Goal: Task Accomplishment & Management: Complete application form

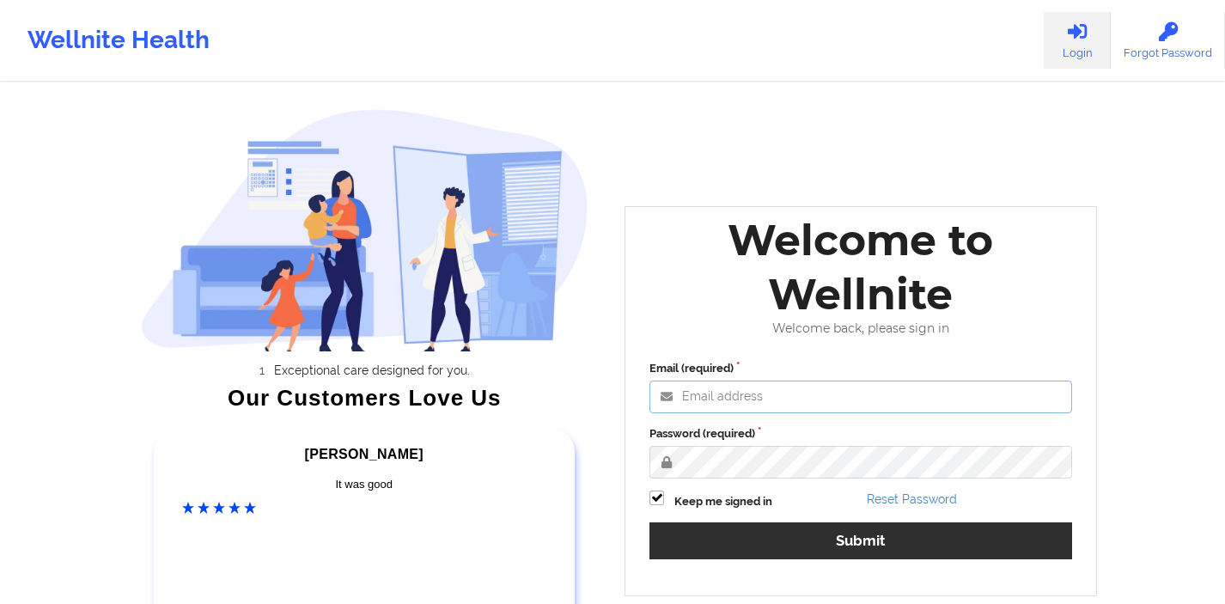
type input "[EMAIL_ADDRESS][DOMAIN_NAME]"
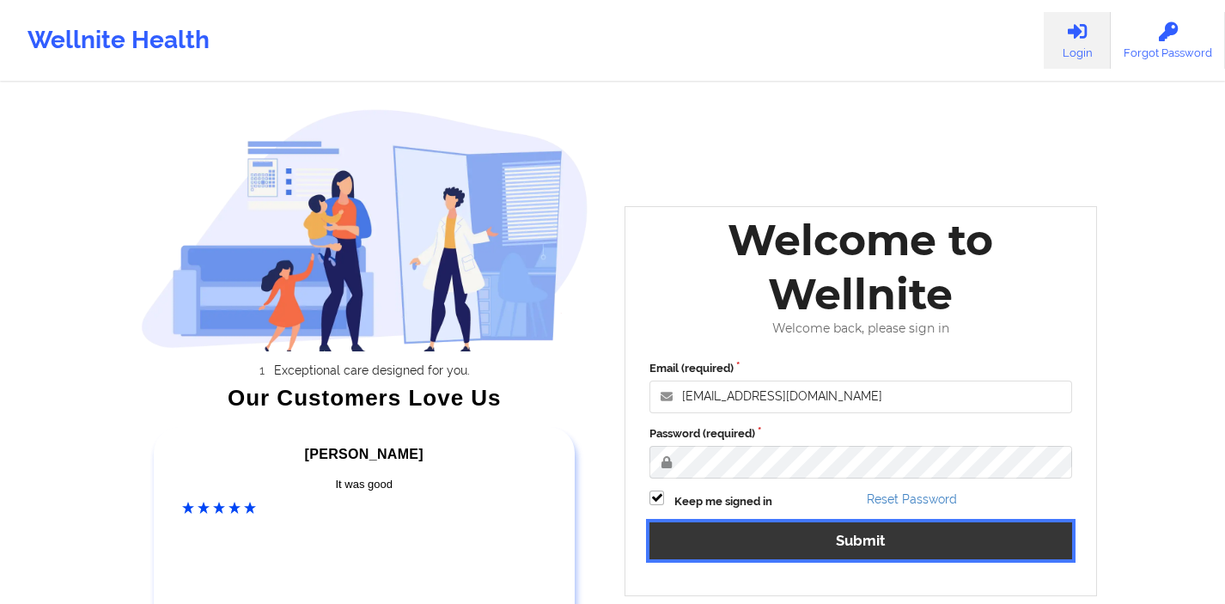
click at [767, 533] on button "Submit" at bounding box center [861, 540] width 423 height 37
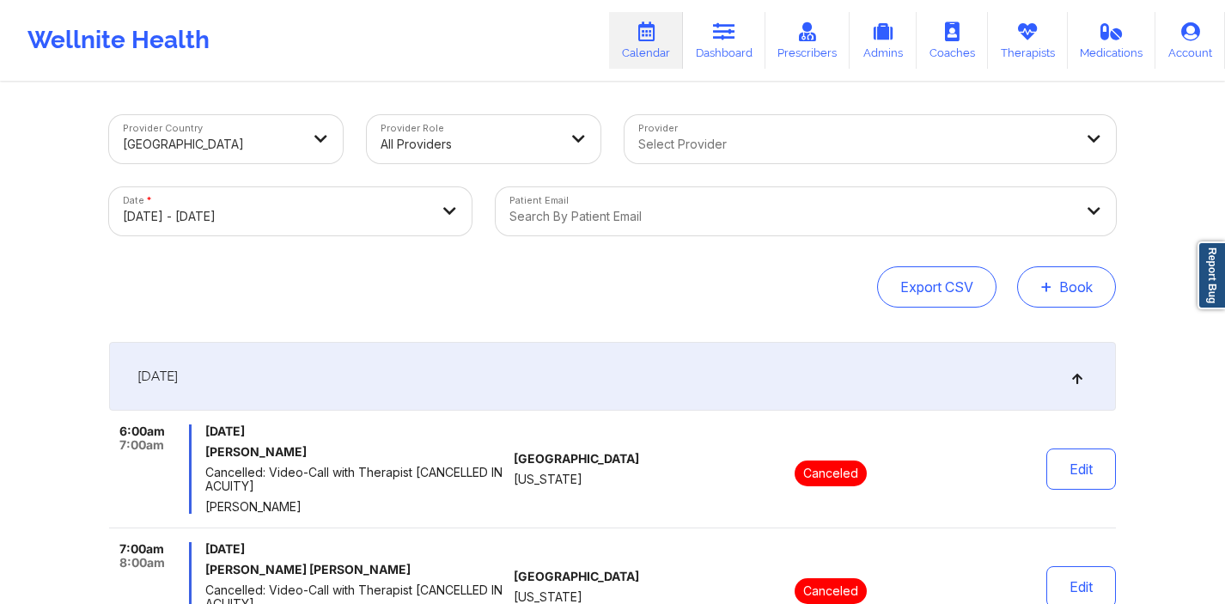
click at [1032, 302] on button "+ Book" at bounding box center [1066, 286] width 99 height 41
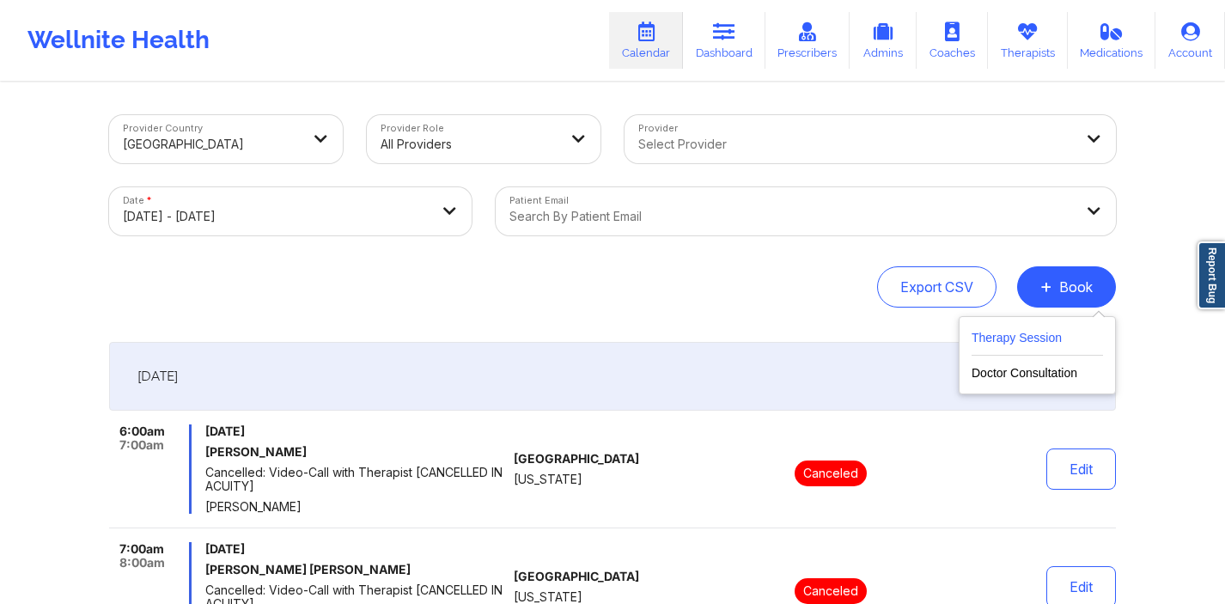
click at [999, 336] on button "Therapy Session" at bounding box center [1037, 341] width 131 height 28
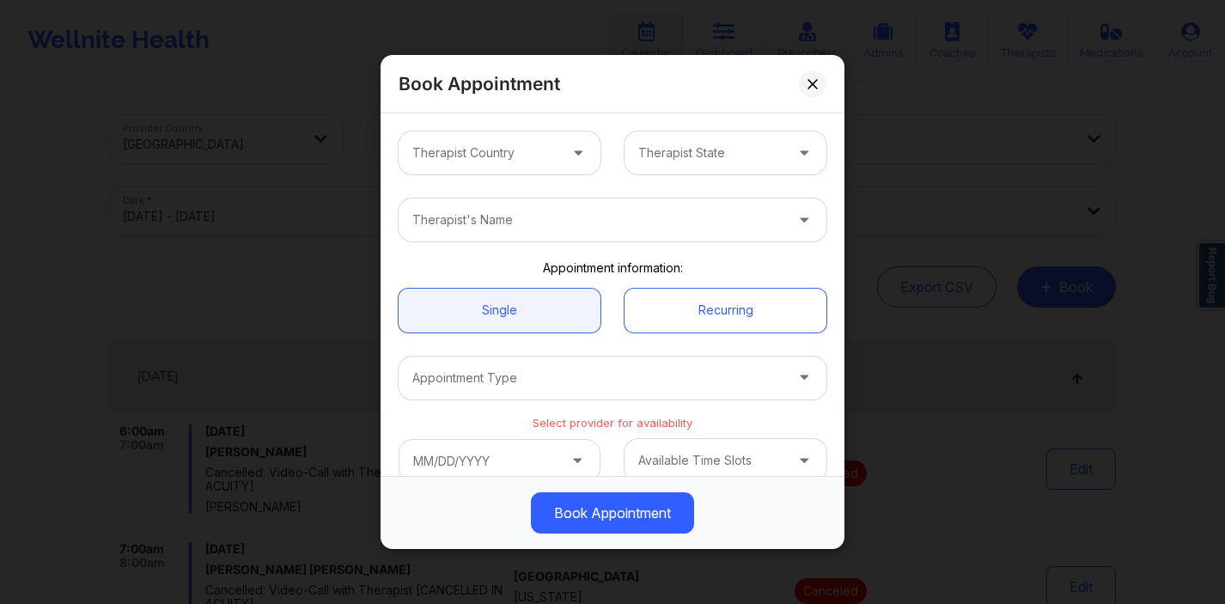
click at [570, 156] on icon at bounding box center [578, 149] width 17 height 15
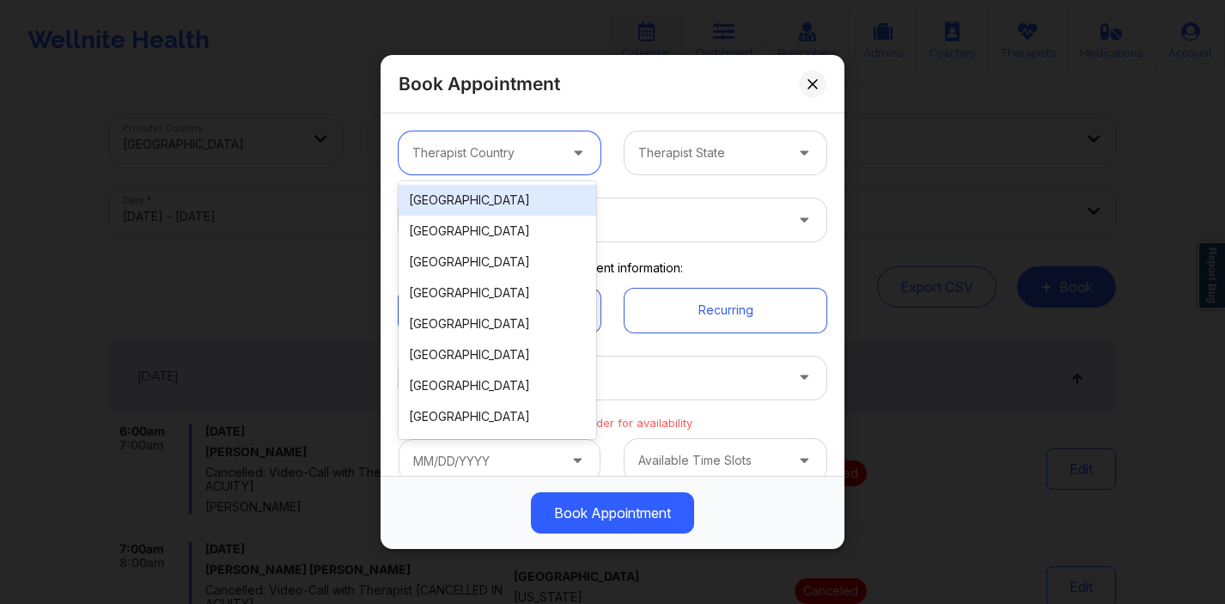
click at [543, 201] on div "[GEOGRAPHIC_DATA]" at bounding box center [498, 200] width 198 height 31
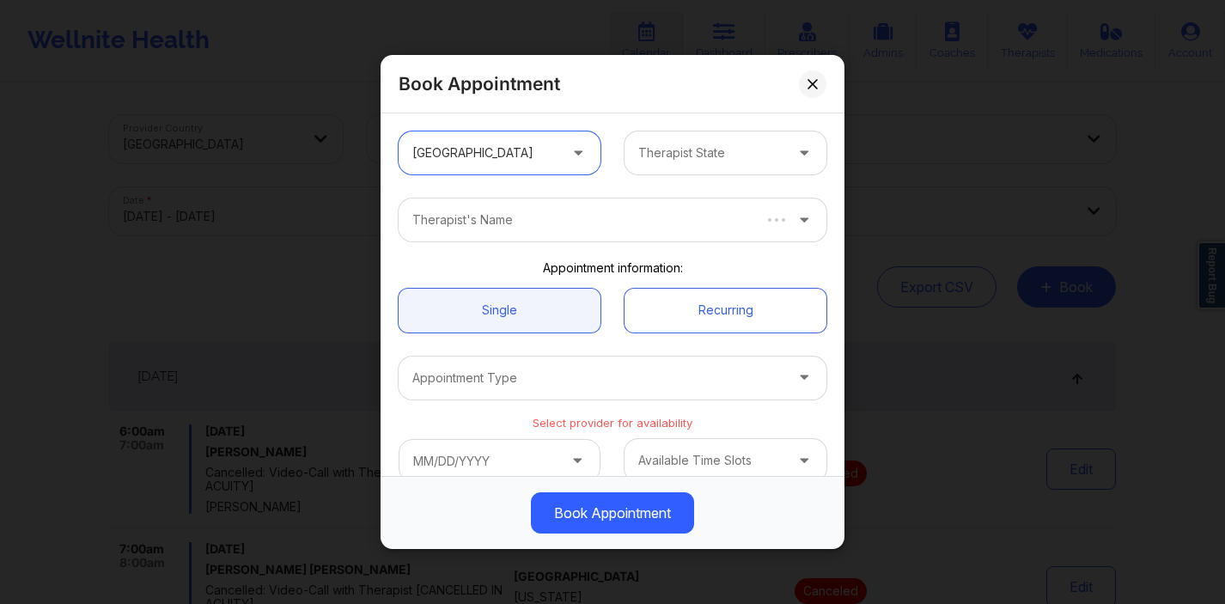
click at [692, 156] on div at bounding box center [710, 153] width 145 height 21
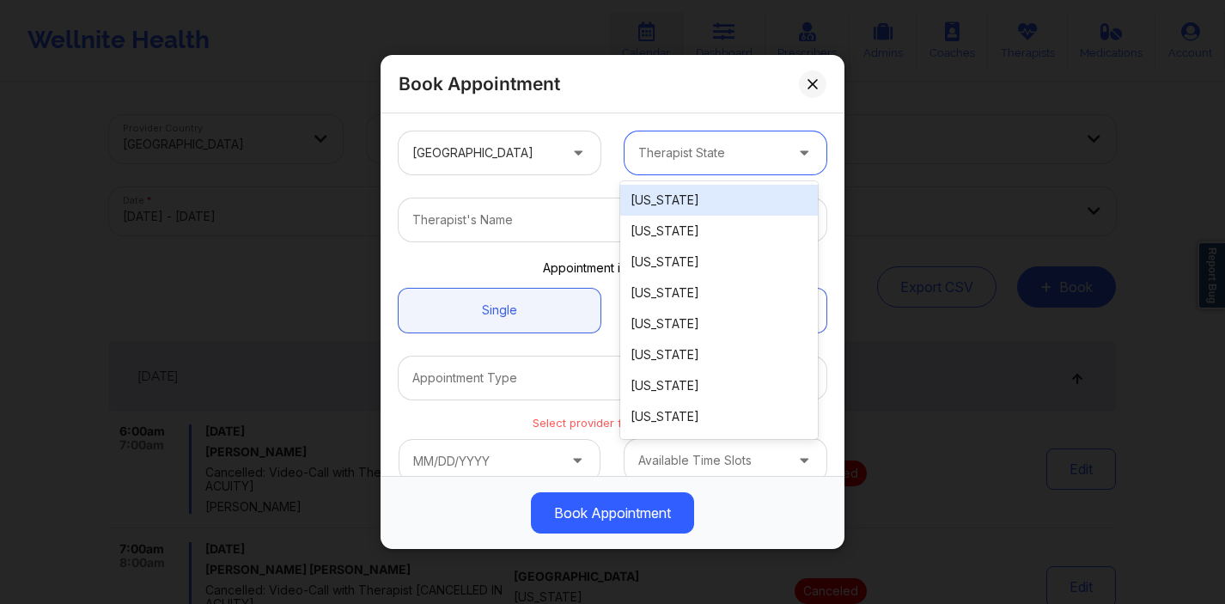
click at [670, 208] on div "Alabama" at bounding box center [719, 200] width 198 height 31
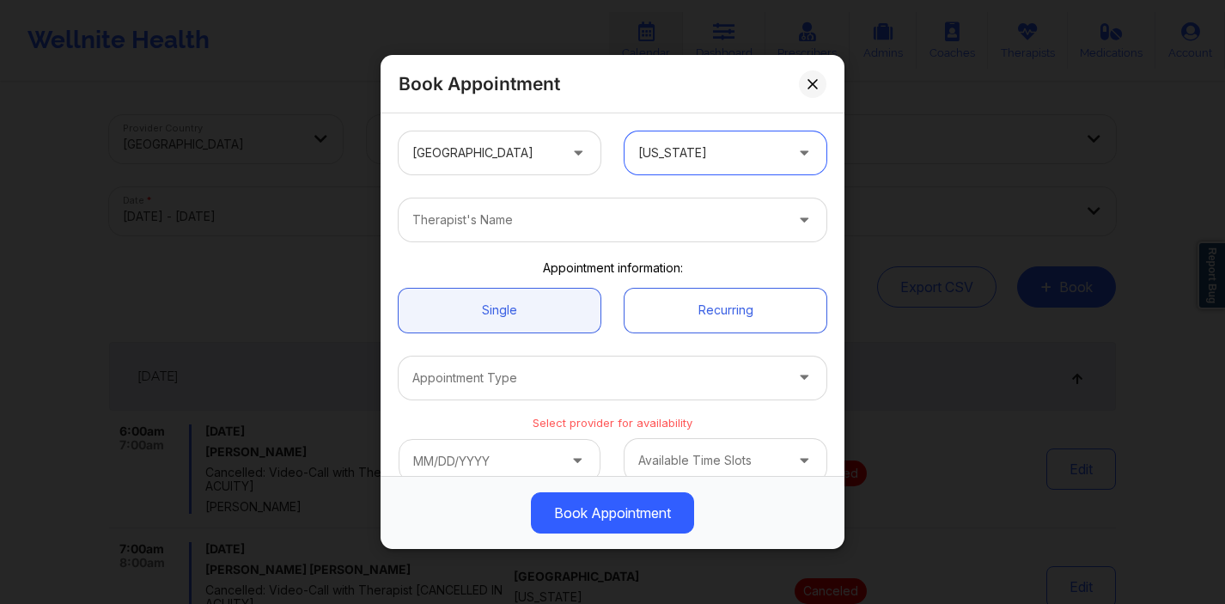
click at [599, 219] on div at bounding box center [597, 220] width 371 height 21
type input "deki"
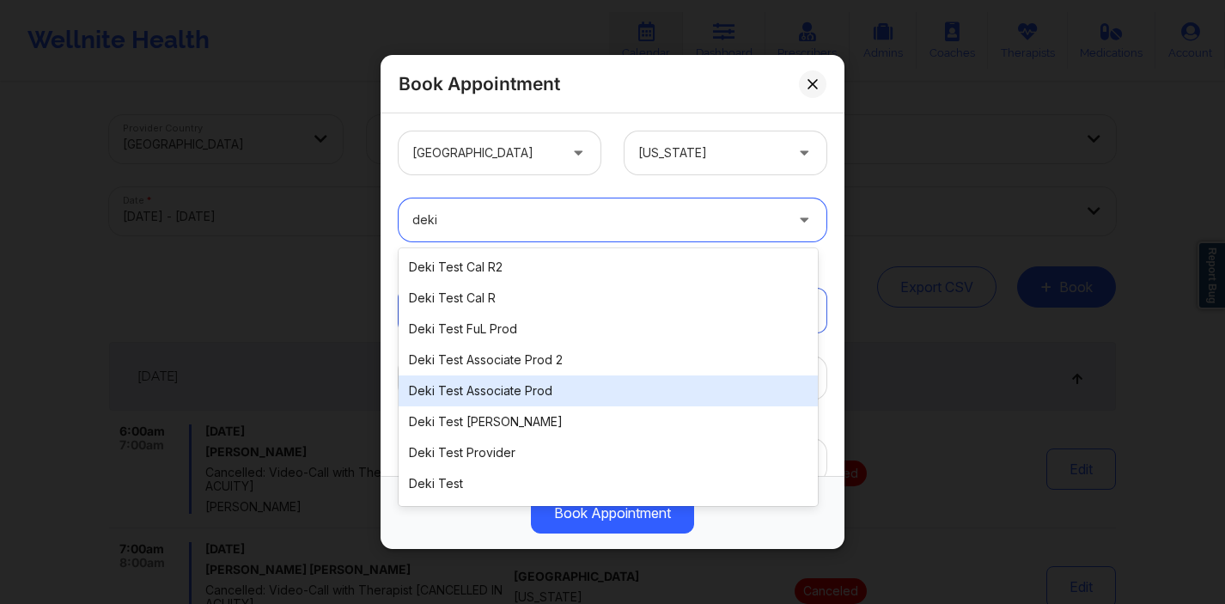
click at [493, 382] on div "Deki Test Associate Prod" at bounding box center [608, 390] width 419 height 31
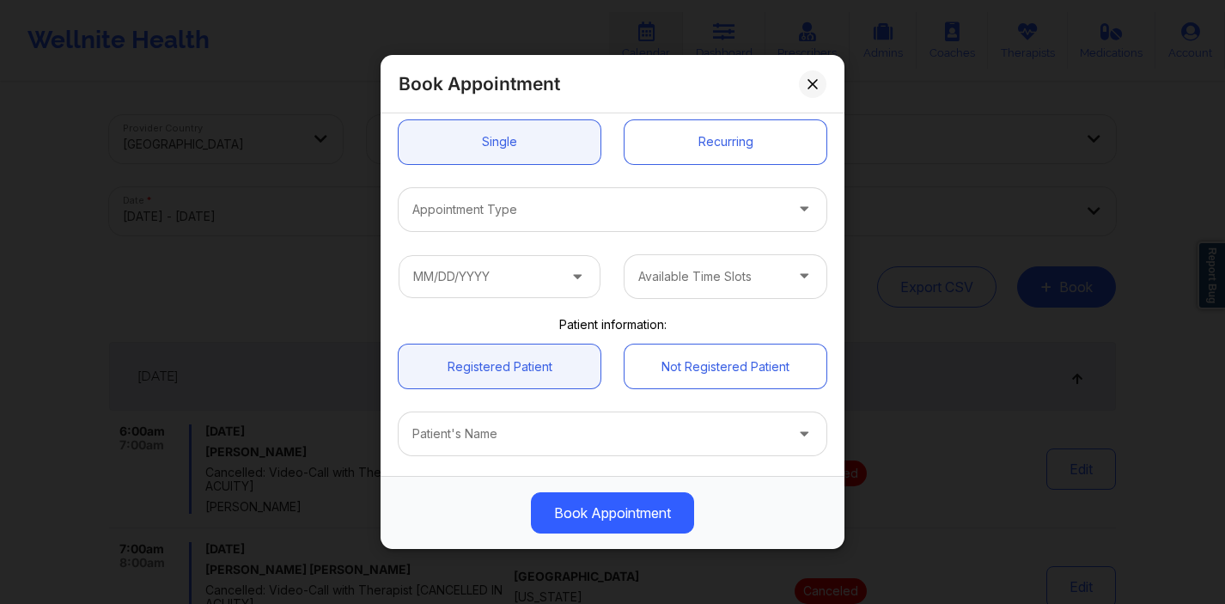
scroll to position [125, 0]
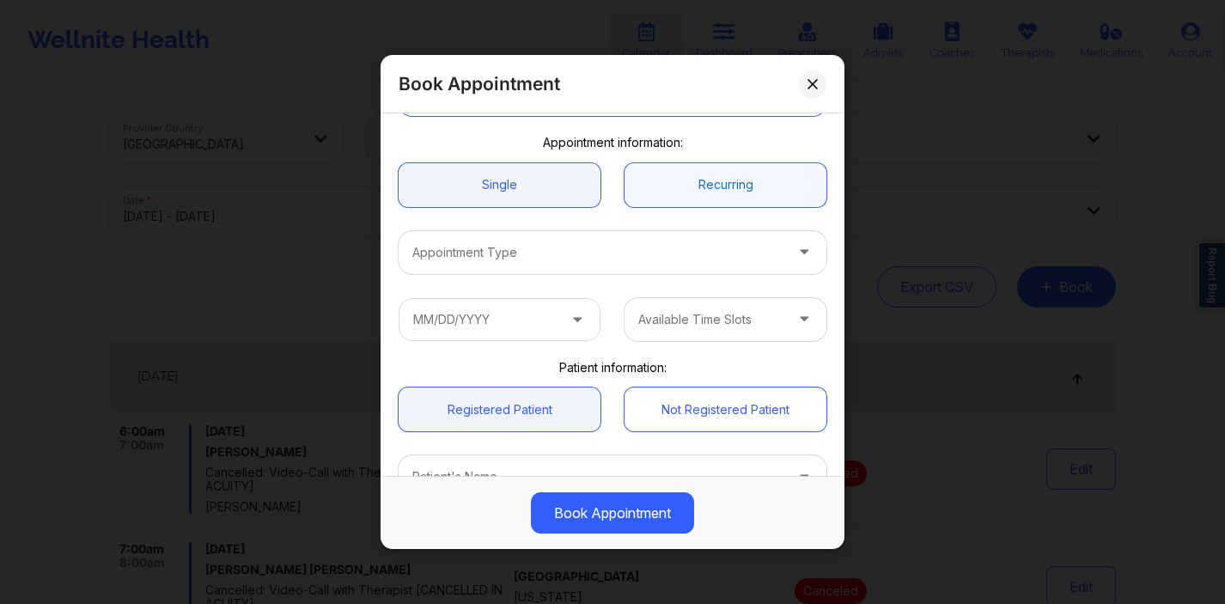
click at [688, 188] on link "Recurring" at bounding box center [726, 184] width 202 height 44
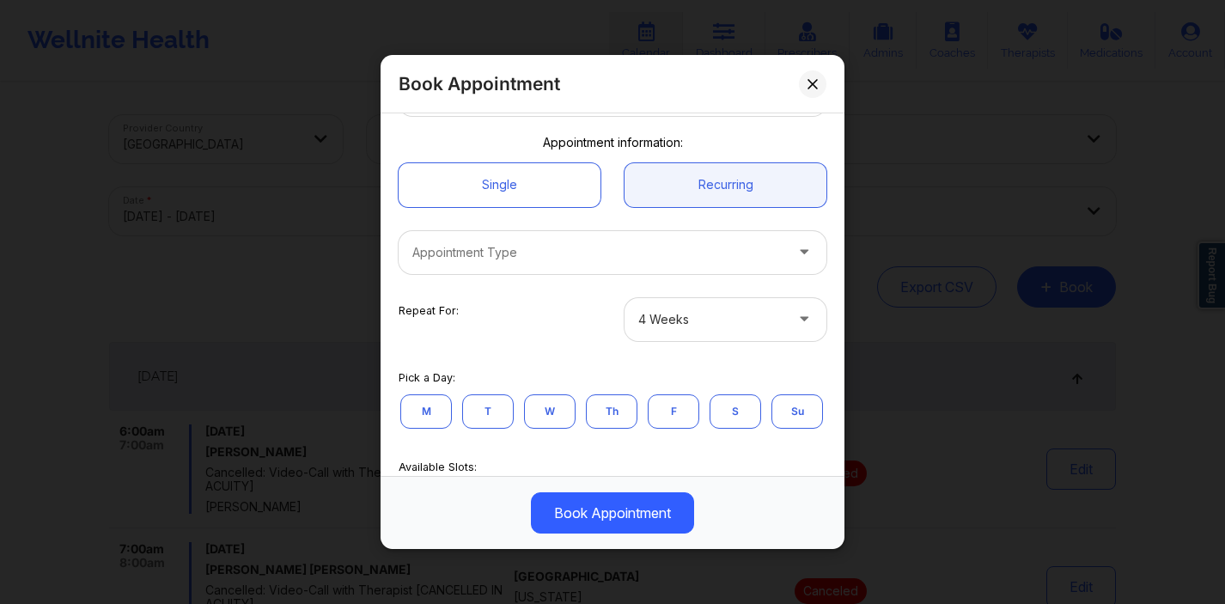
click at [623, 266] on div "Appointment Type" at bounding box center [592, 251] width 387 height 43
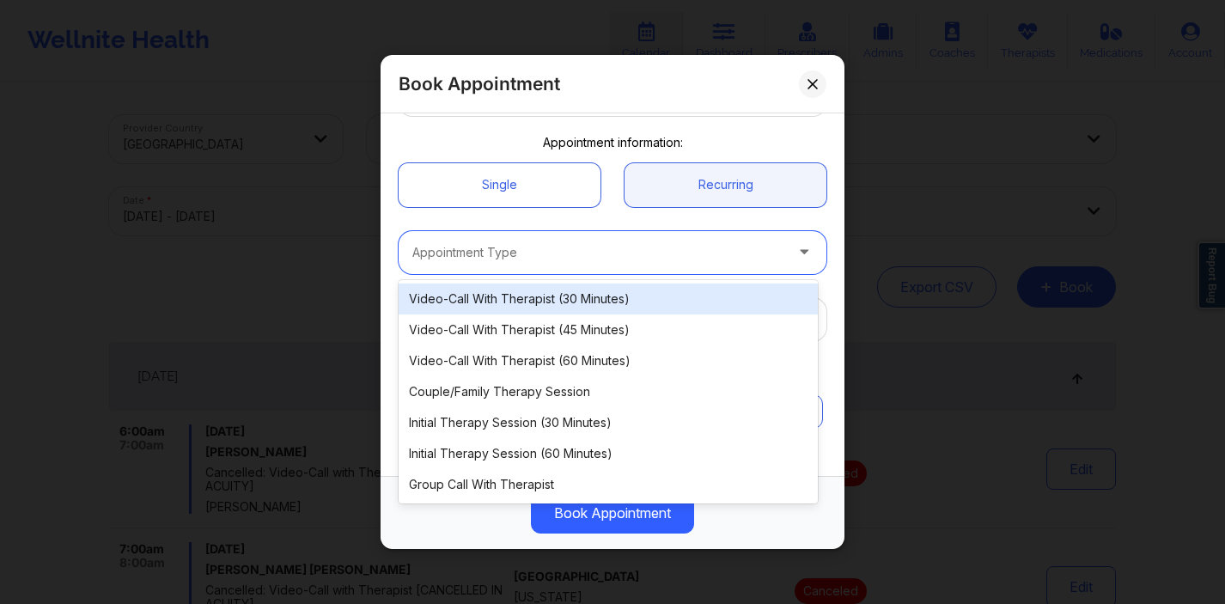
click at [585, 302] on div "Video-Call with Therapist (30 minutes)" at bounding box center [608, 299] width 419 height 31
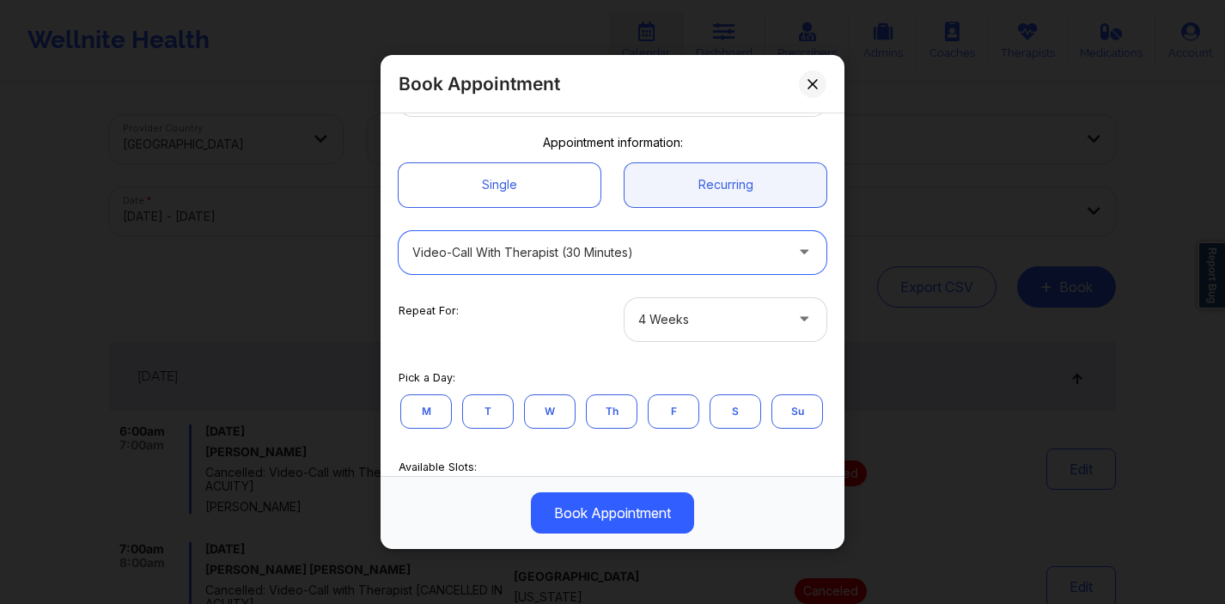
scroll to position [210, 0]
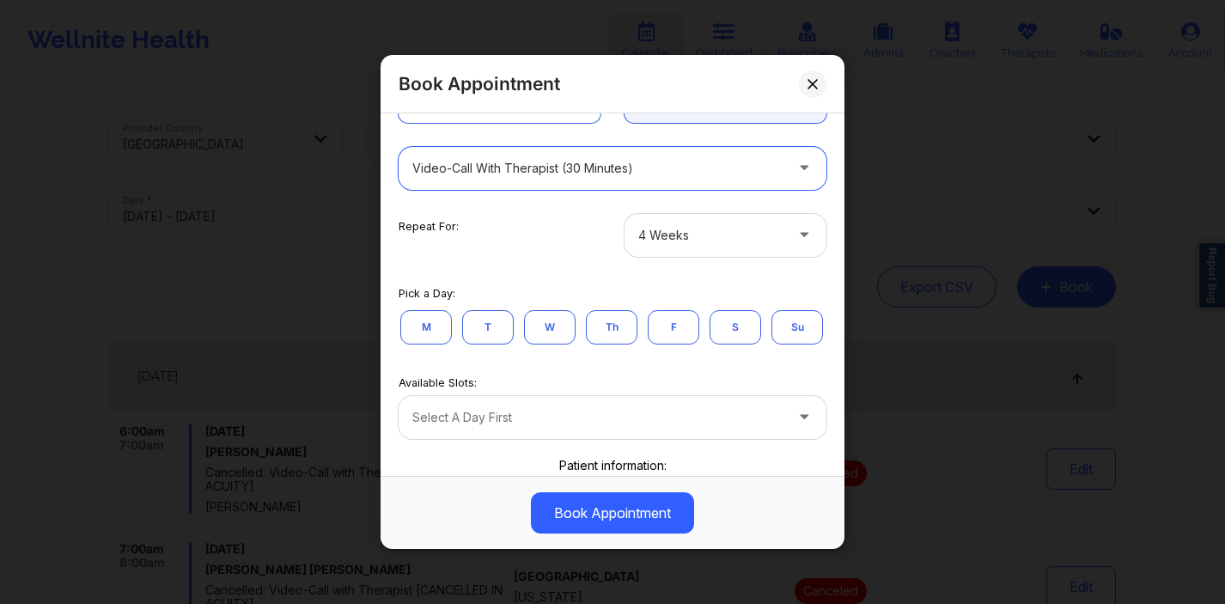
click at [418, 326] on button "M" at bounding box center [426, 326] width 52 height 34
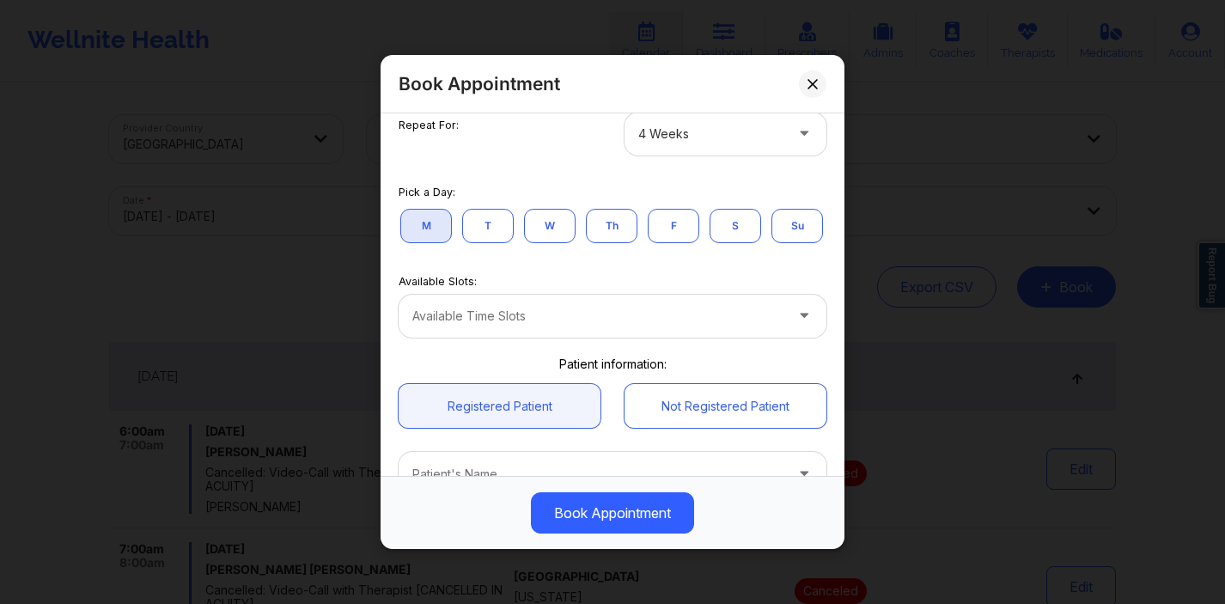
click at [499, 327] on div at bounding box center [597, 316] width 371 height 21
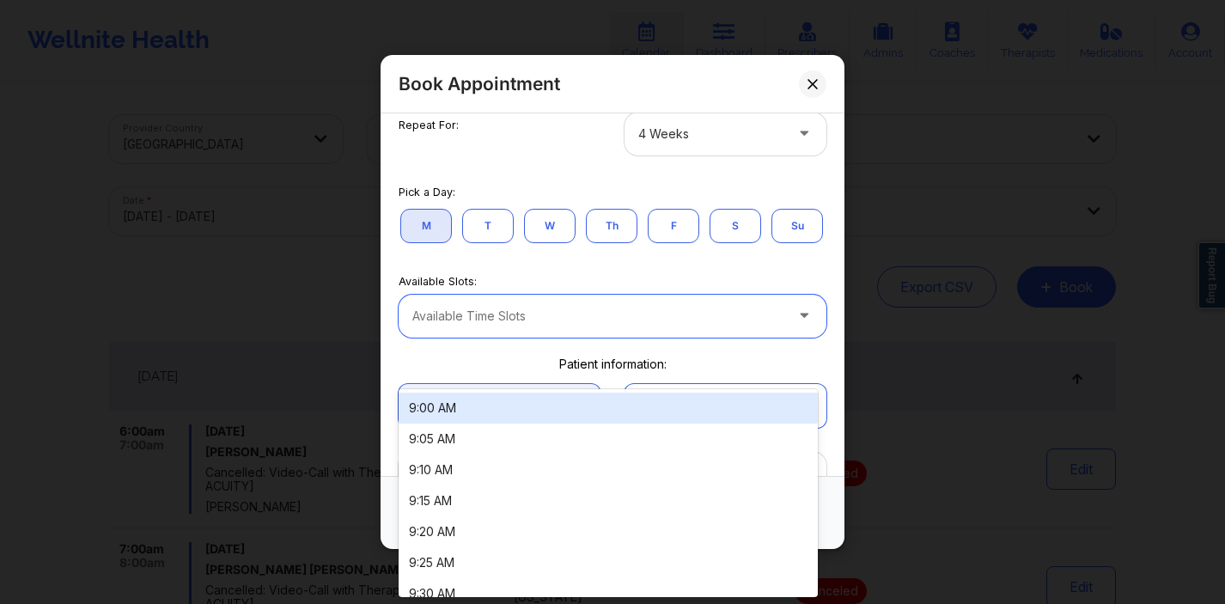
click at [496, 403] on div "9:00 AM" at bounding box center [608, 408] width 419 height 31
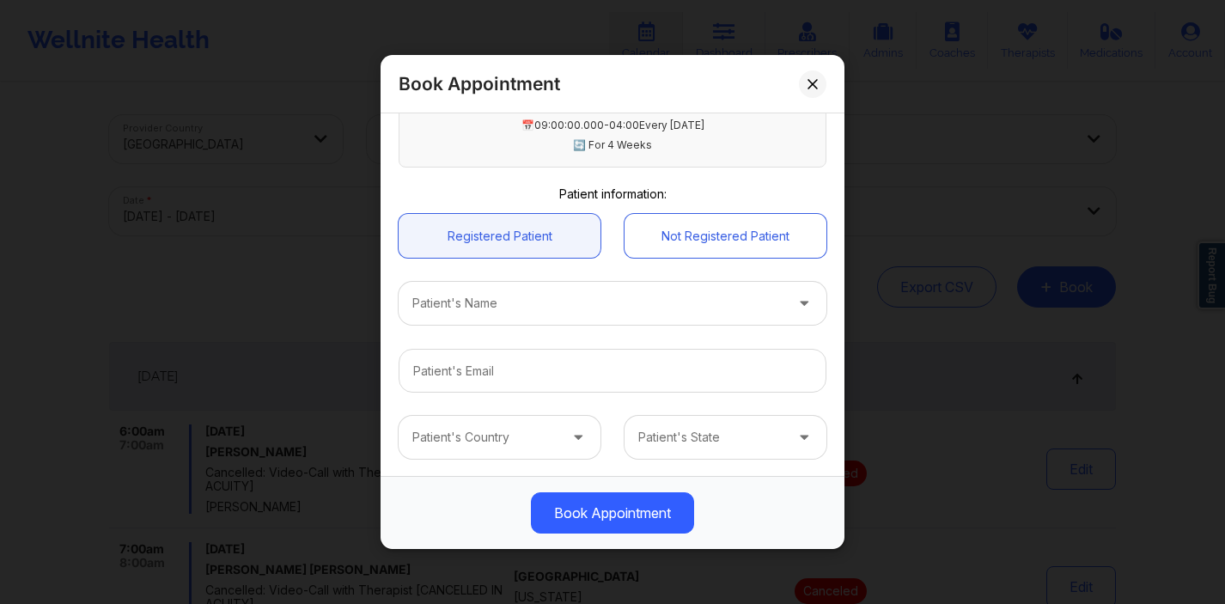
scroll to position [717, 0]
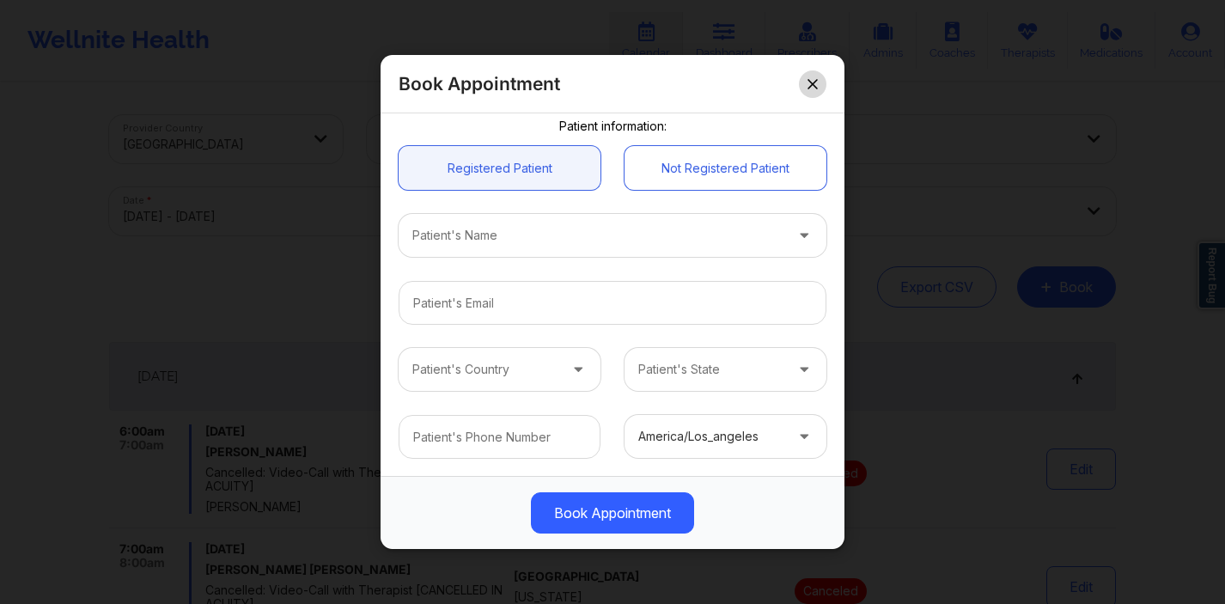
click at [804, 94] on button at bounding box center [812, 83] width 27 height 27
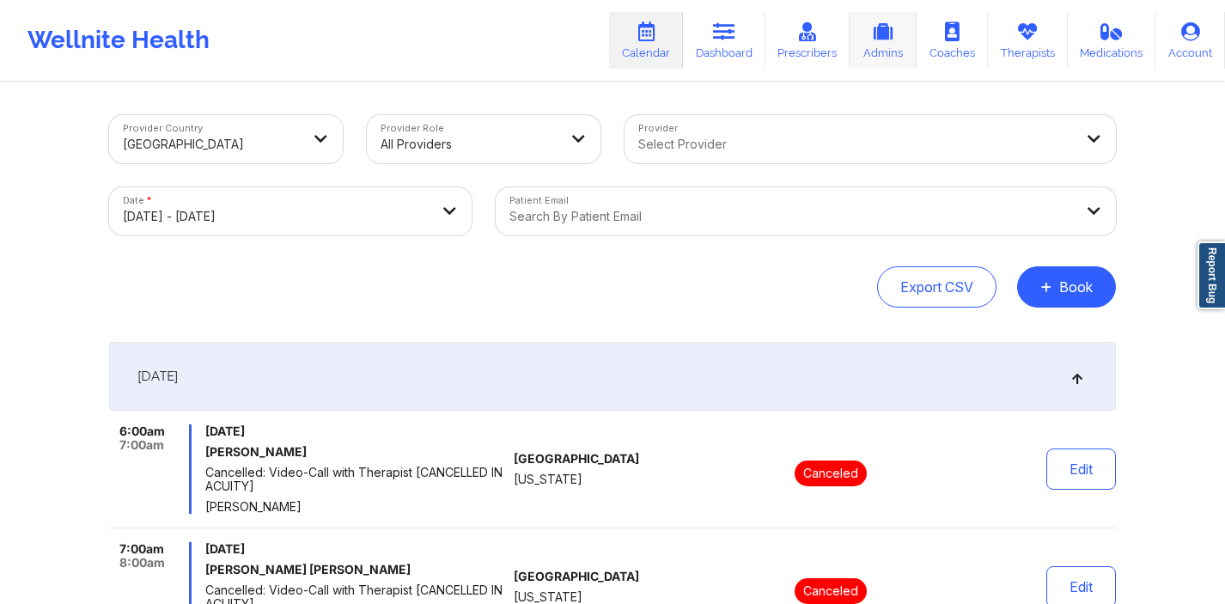
click at [901, 37] on link "Admins" at bounding box center [883, 40] width 67 height 57
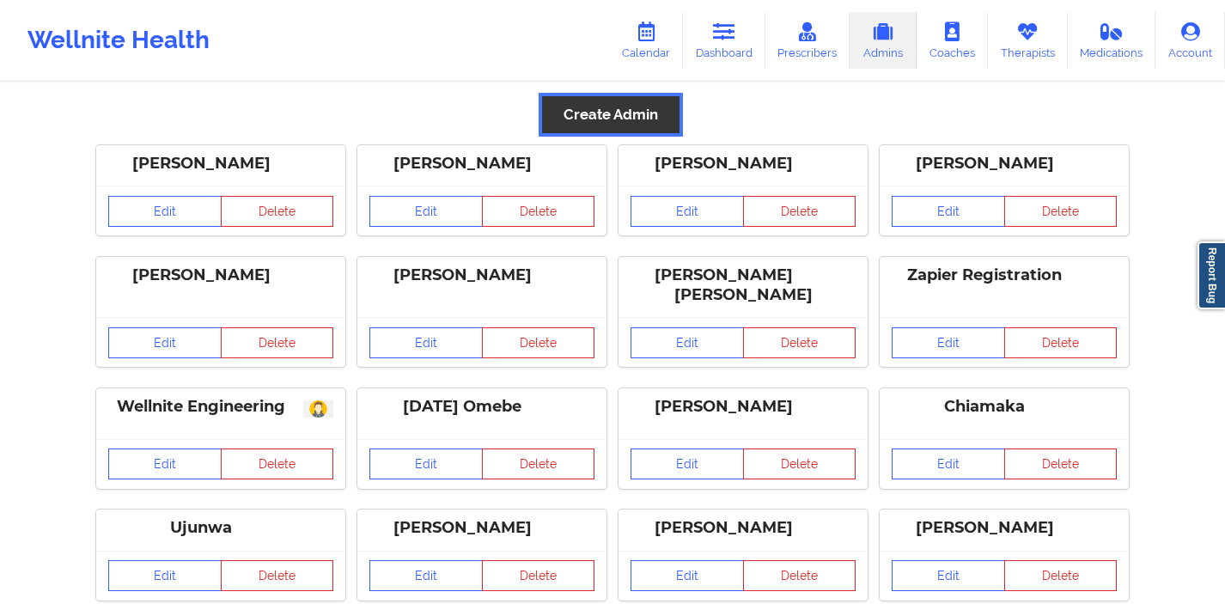
click at [622, 122] on button "Create Admin" at bounding box center [610, 114] width 137 height 37
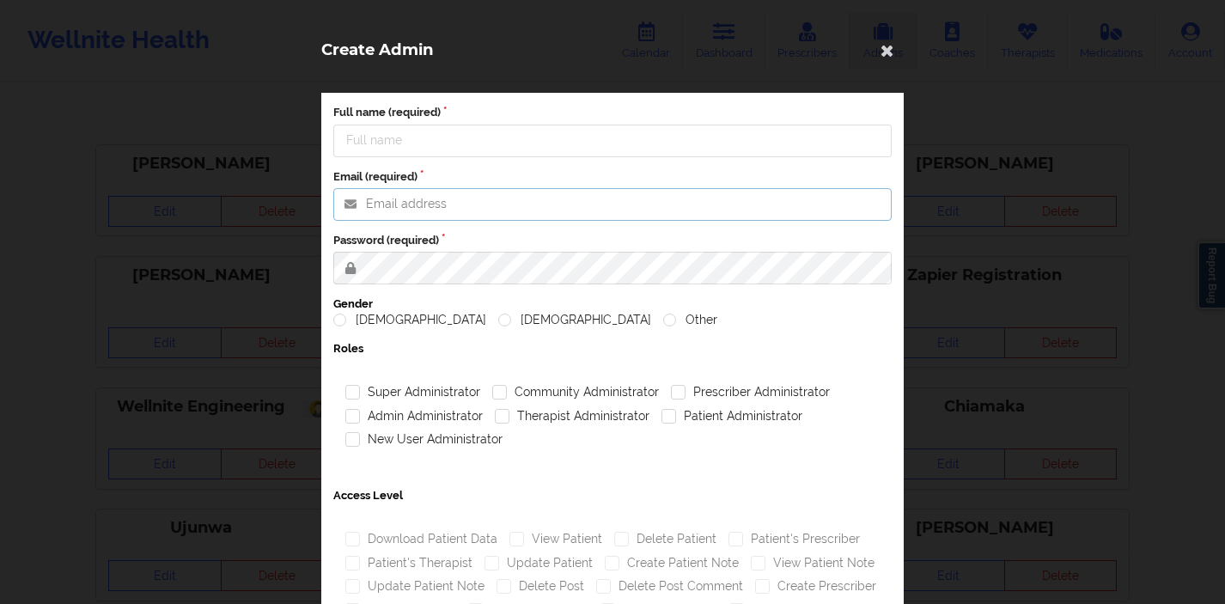
type input "deki@wellnite.com"
click at [474, 147] on input "Full name (required)" at bounding box center [612, 141] width 559 height 33
type input "Nhan"
drag, startPoint x: 491, startPoint y: 207, endPoint x: 343, endPoint y: 198, distance: 148.1
click at [343, 198] on input "deki@wellnite.com" at bounding box center [612, 204] width 559 height 33
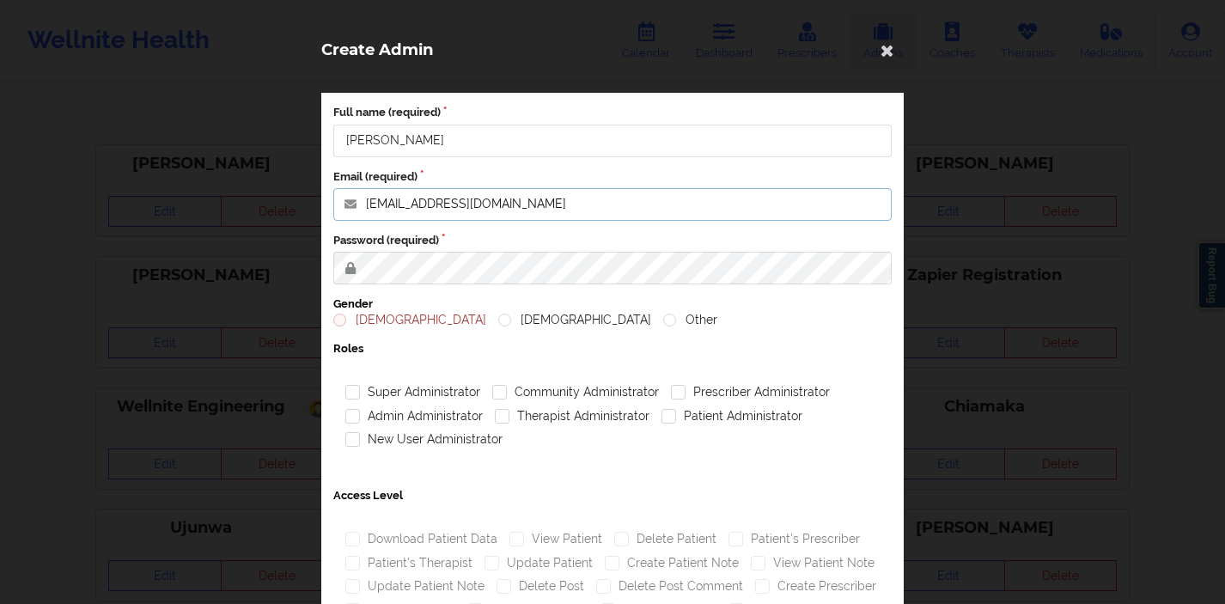
paste input "lenhan"
type input "lenhan@wellnite.com"
click at [339, 318] on label "Male" at bounding box center [409, 320] width 153 height 15
click at [339, 318] on input "Male" at bounding box center [340, 320] width 15 height 15
radio input "true"
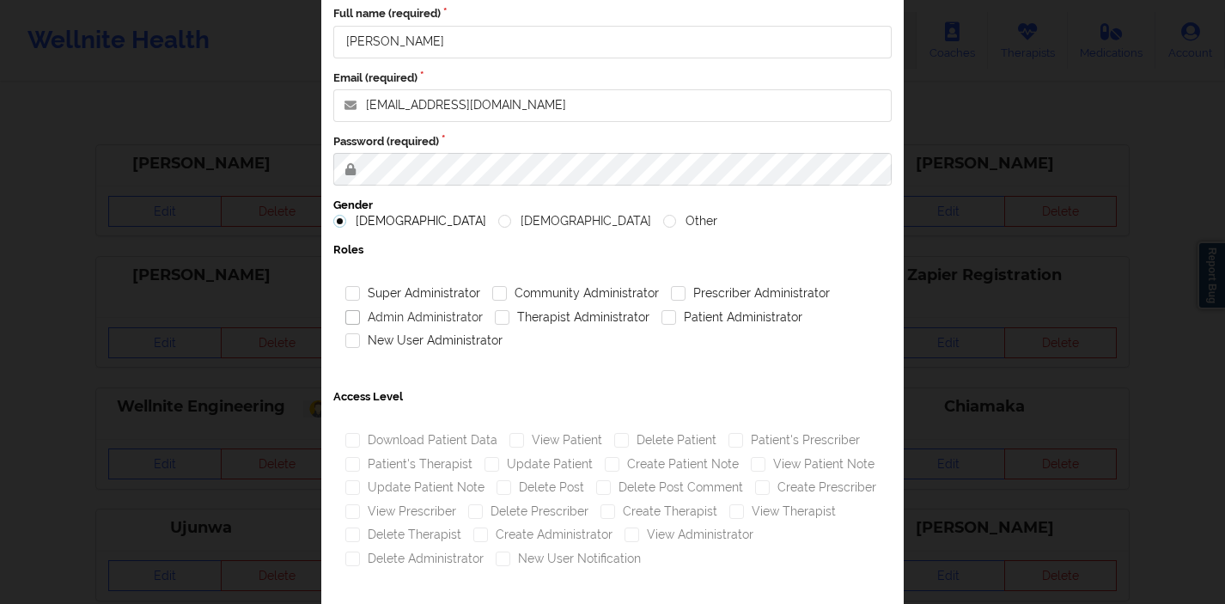
scroll to position [108, 0]
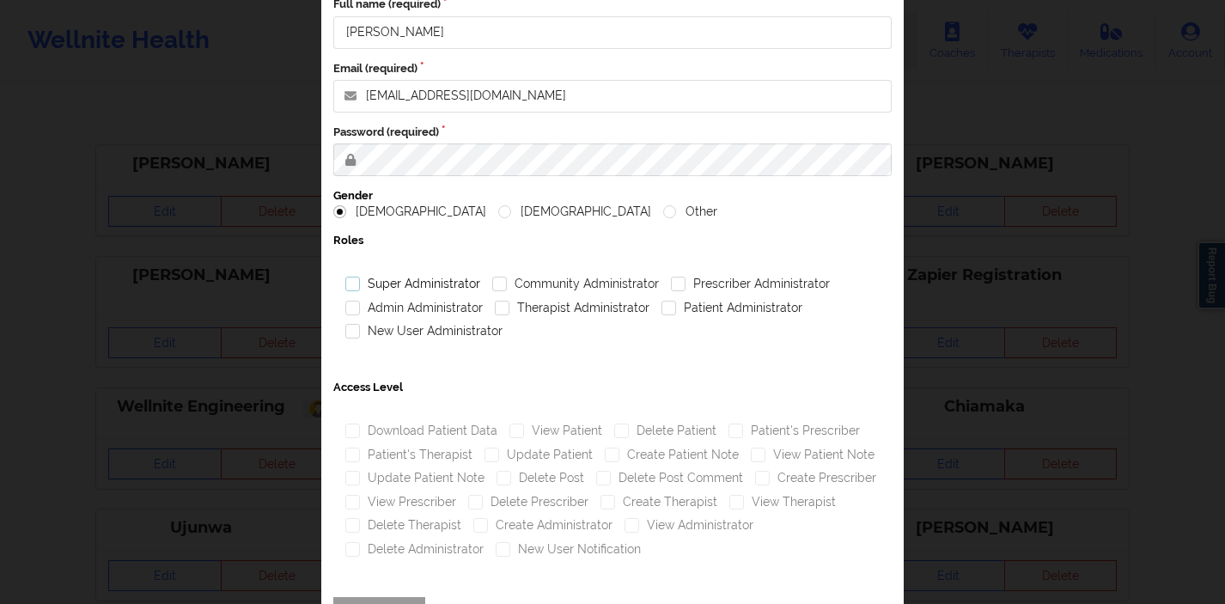
click at [352, 284] on label "Super Administrator" at bounding box center [412, 284] width 135 height 15
click at [352, 284] on input "Super Administrator" at bounding box center [352, 284] width 15 height 15
checkbox input "true"
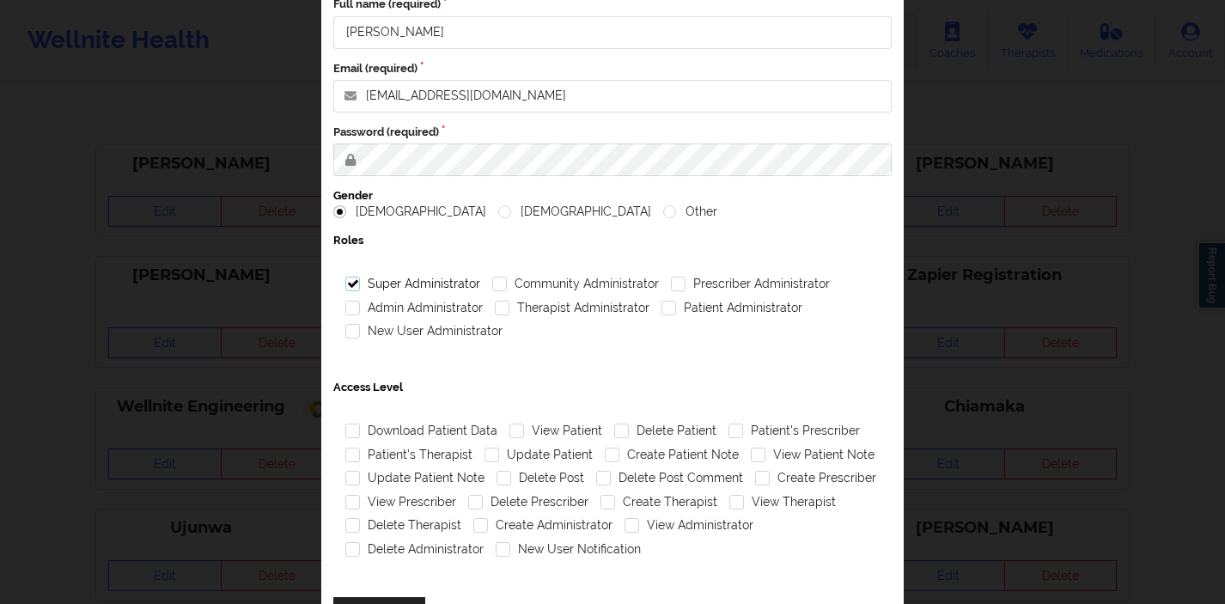
scroll to position [180, 0]
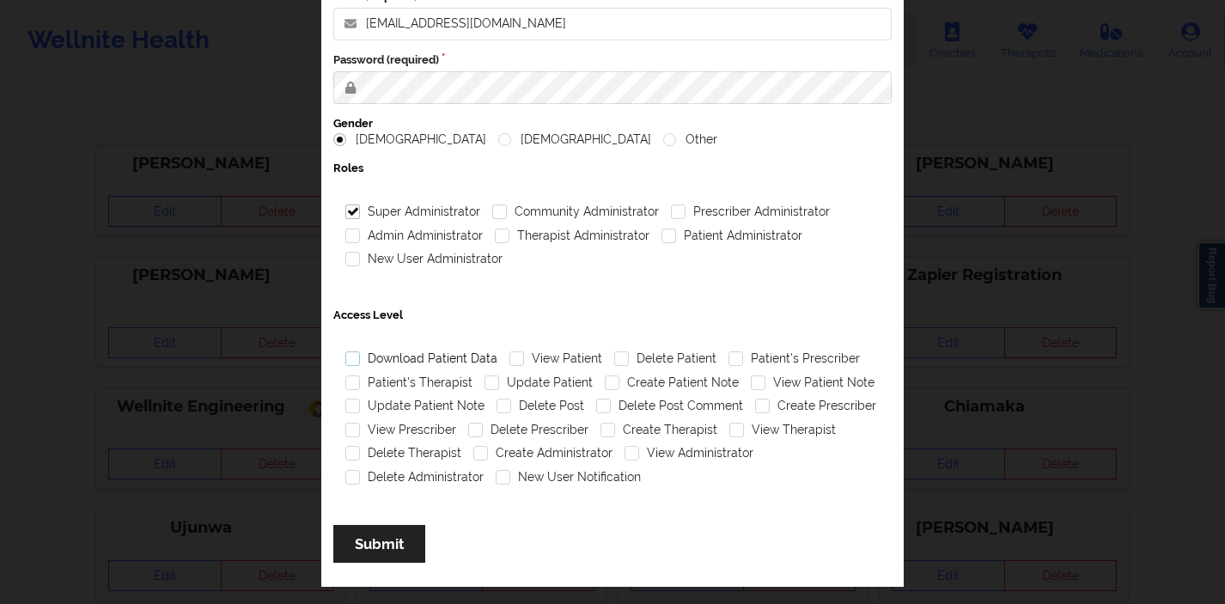
click at [349, 361] on label "Download Patient Data" at bounding box center [421, 358] width 152 height 15
click at [349, 361] on input "Download Patient Data" at bounding box center [352, 358] width 15 height 15
checkbox input "true"
click at [345, 389] on label "Patient's Therapist" at bounding box center [408, 382] width 127 height 15
click at [345, 389] on input "Patient's Therapist" at bounding box center [352, 382] width 15 height 15
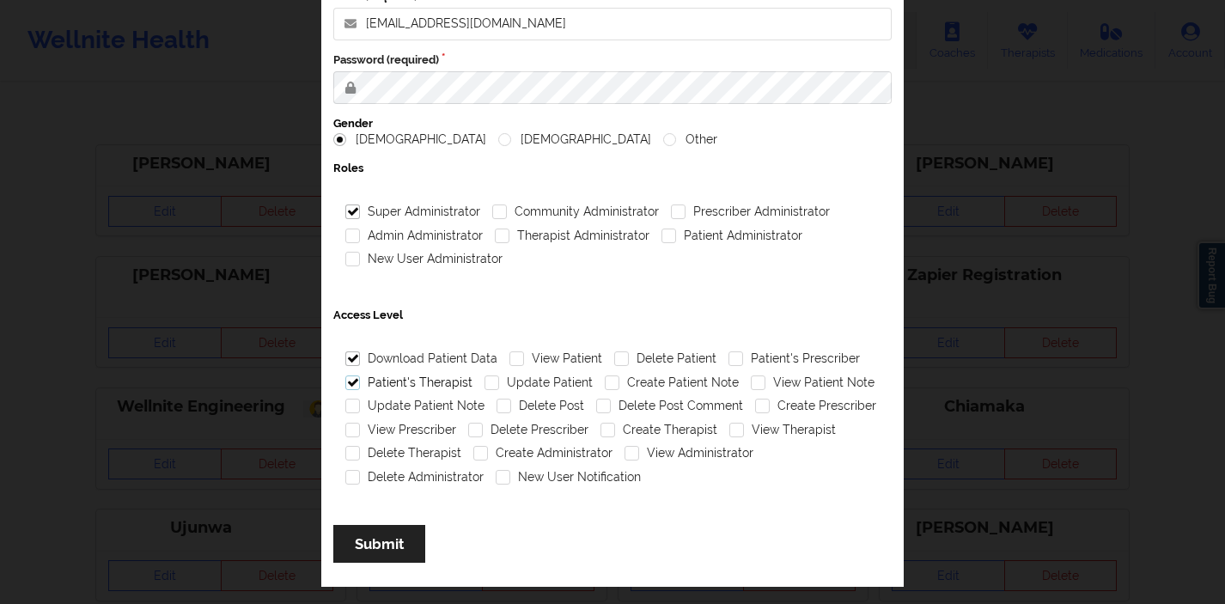
checkbox input "true"
click at [346, 410] on label "Update Patient Note" at bounding box center [414, 406] width 139 height 15
click at [346, 410] on input "Update Patient Note" at bounding box center [352, 406] width 15 height 15
checkbox input "true"
click at [349, 426] on label "View Prescriber" at bounding box center [400, 430] width 111 height 15
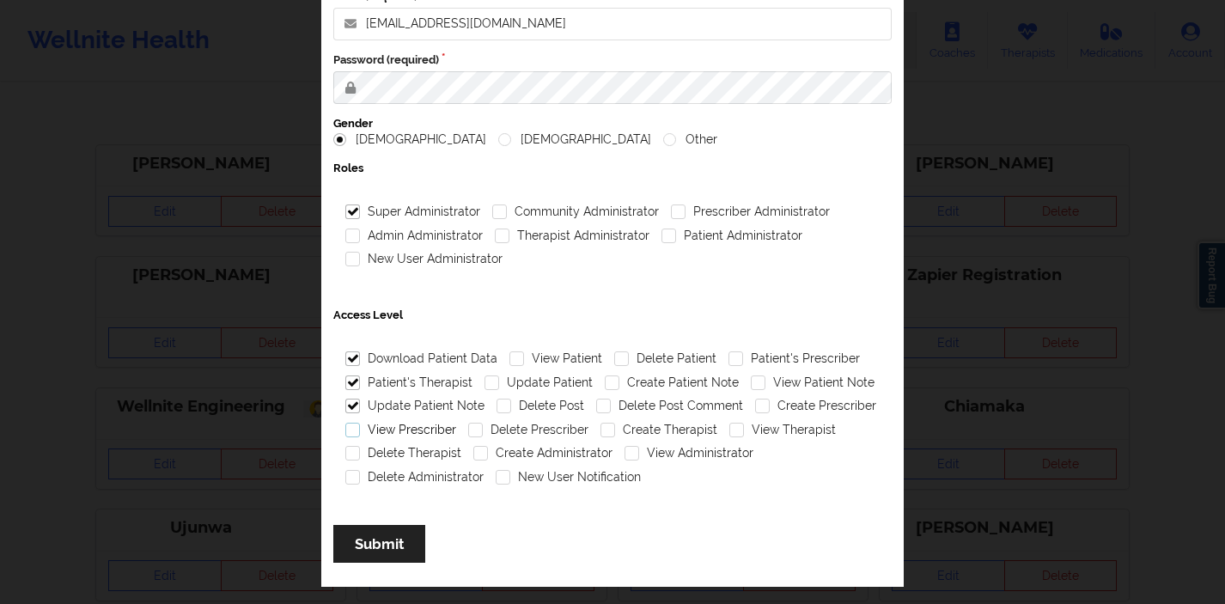
click at [349, 426] on input "View Prescriber" at bounding box center [352, 430] width 15 height 15
checkbox input "true"
click at [347, 452] on label "Delete Therapist" at bounding box center [403, 453] width 116 height 15
click at [347, 452] on input "Delete Therapist" at bounding box center [352, 453] width 15 height 15
checkbox input "true"
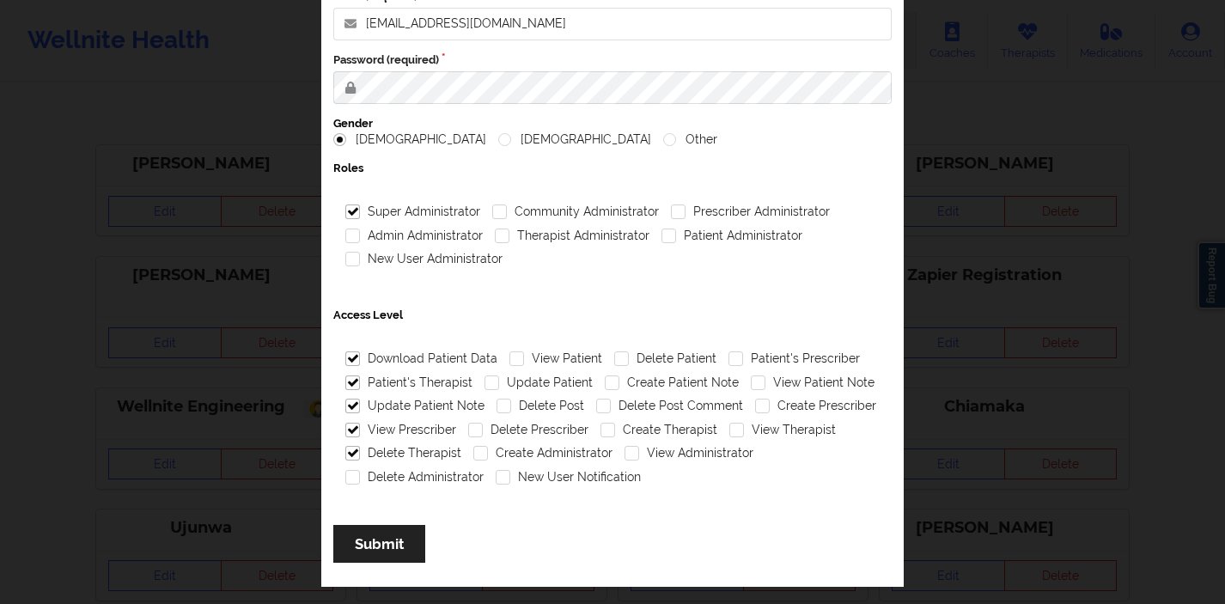
click at [348, 468] on div "Delete Administrator" at bounding box center [414, 478] width 150 height 24
click at [345, 474] on label "Delete Administrator" at bounding box center [414, 477] width 138 height 15
click at [345, 474] on input "Delete Administrator" at bounding box center [352, 477] width 15 height 15
checkbox input "true"
click at [504, 476] on label "New User Notification" at bounding box center [568, 477] width 145 height 15
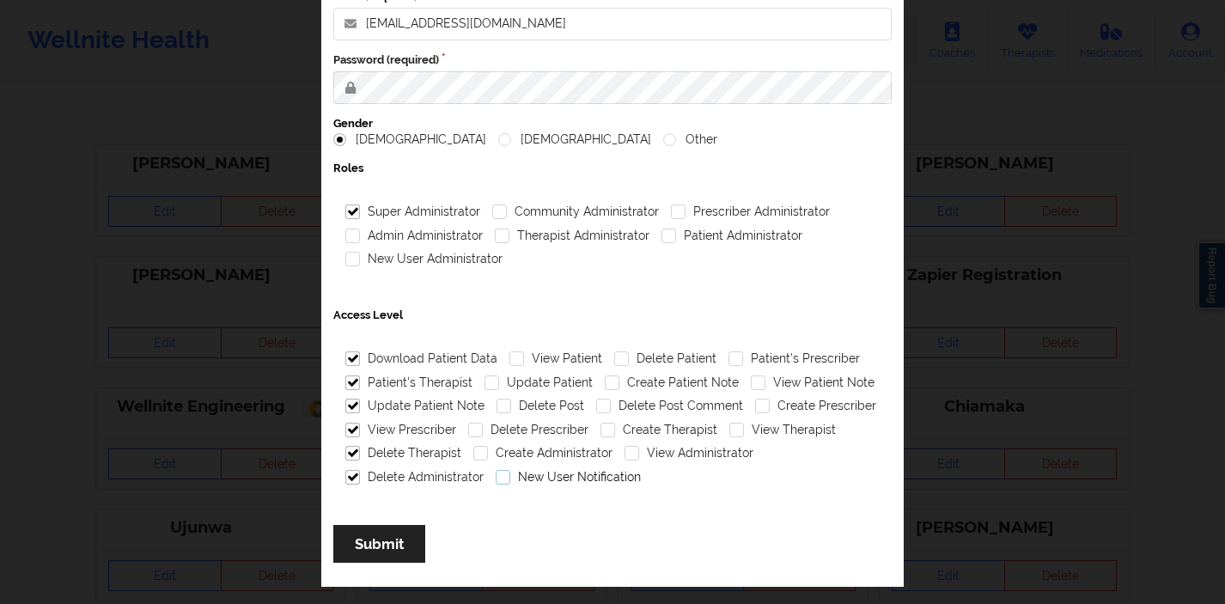
click at [504, 476] on input "New User Notification" at bounding box center [503, 477] width 15 height 15
checkbox input "true"
click at [475, 451] on label "Create Administrator" at bounding box center [542, 453] width 139 height 15
click at [475, 451] on input "Create Administrator" at bounding box center [480, 453] width 15 height 15
checkbox input "true"
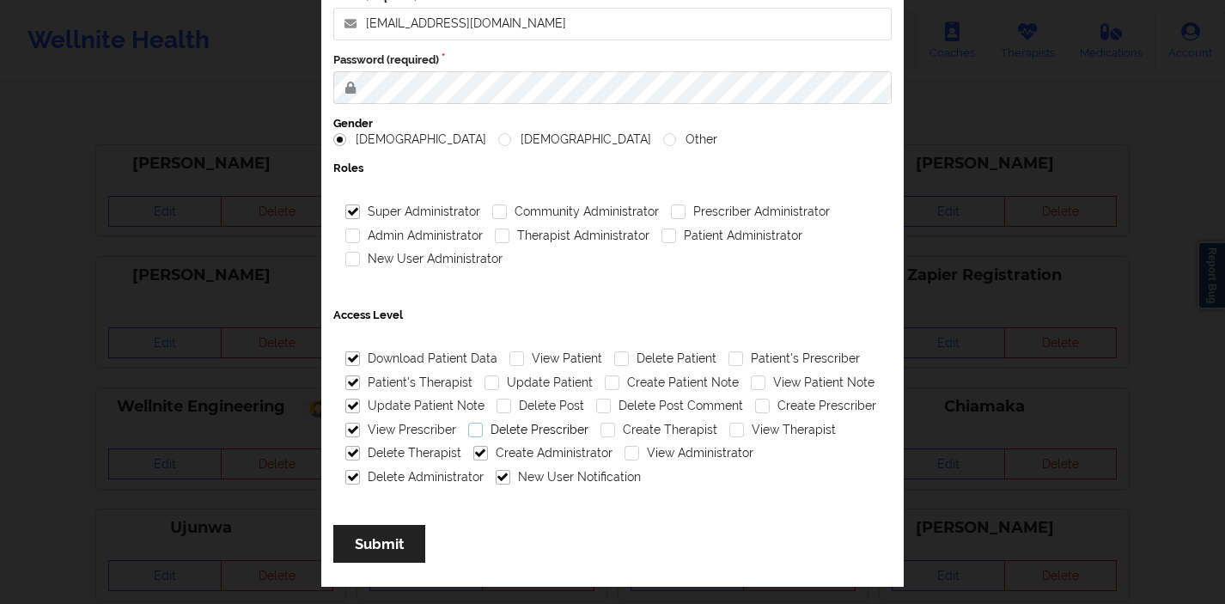
click at [471, 432] on label "Delete Prescriber" at bounding box center [528, 430] width 120 height 15
click at [471, 432] on input "Delete Prescriber" at bounding box center [475, 430] width 15 height 15
checkbox input "true"
click at [501, 406] on label "Delete Post" at bounding box center [541, 406] width 88 height 15
click at [501, 406] on input "Delete Post" at bounding box center [504, 406] width 15 height 15
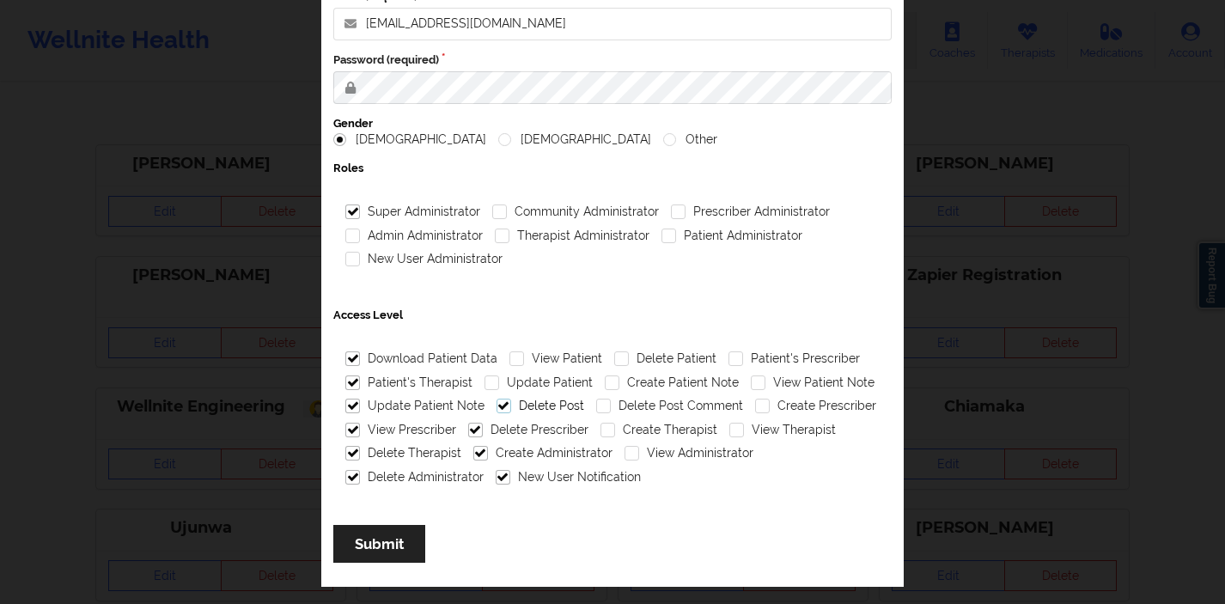
checkbox input "true"
click at [491, 394] on div "Delete Post" at bounding box center [541, 406] width 100 height 24
click at [485, 381] on label "Update Patient" at bounding box center [539, 382] width 108 height 15
click at [485, 381] on input "Update Patient" at bounding box center [492, 382] width 15 height 15
checkbox input "true"
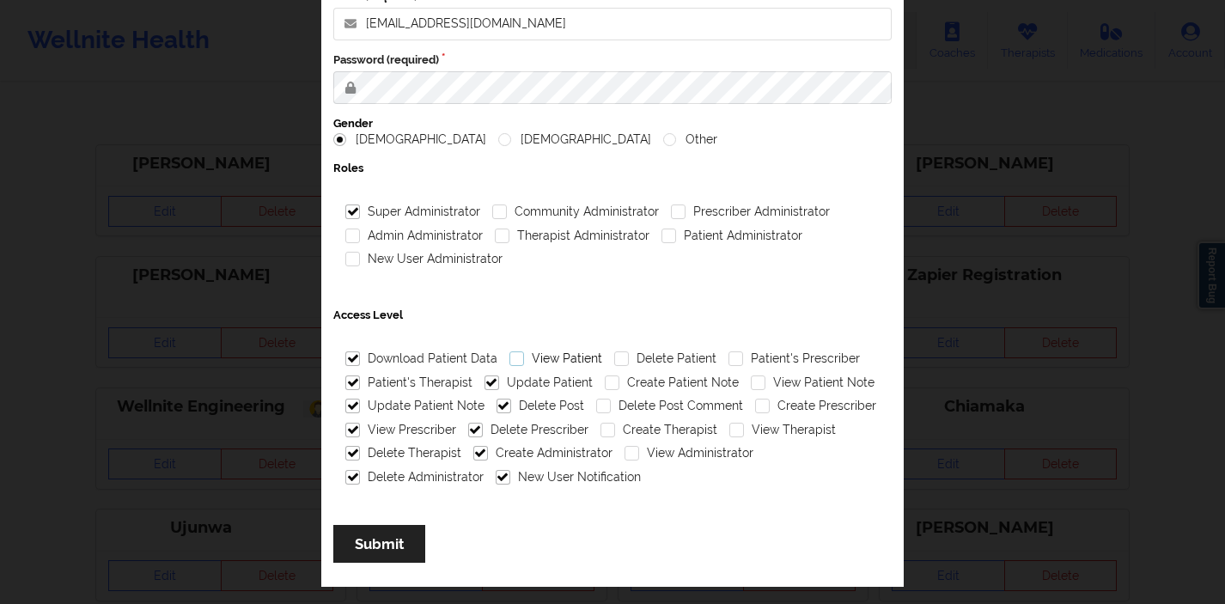
click at [513, 363] on label "View Patient" at bounding box center [556, 358] width 93 height 15
click at [513, 363] on input "View Patient" at bounding box center [517, 358] width 15 height 15
checkbox input "true"
click at [614, 356] on label "Delete Patient" at bounding box center [665, 358] width 102 height 15
click at [614, 356] on input "Delete Patient" at bounding box center [621, 358] width 15 height 15
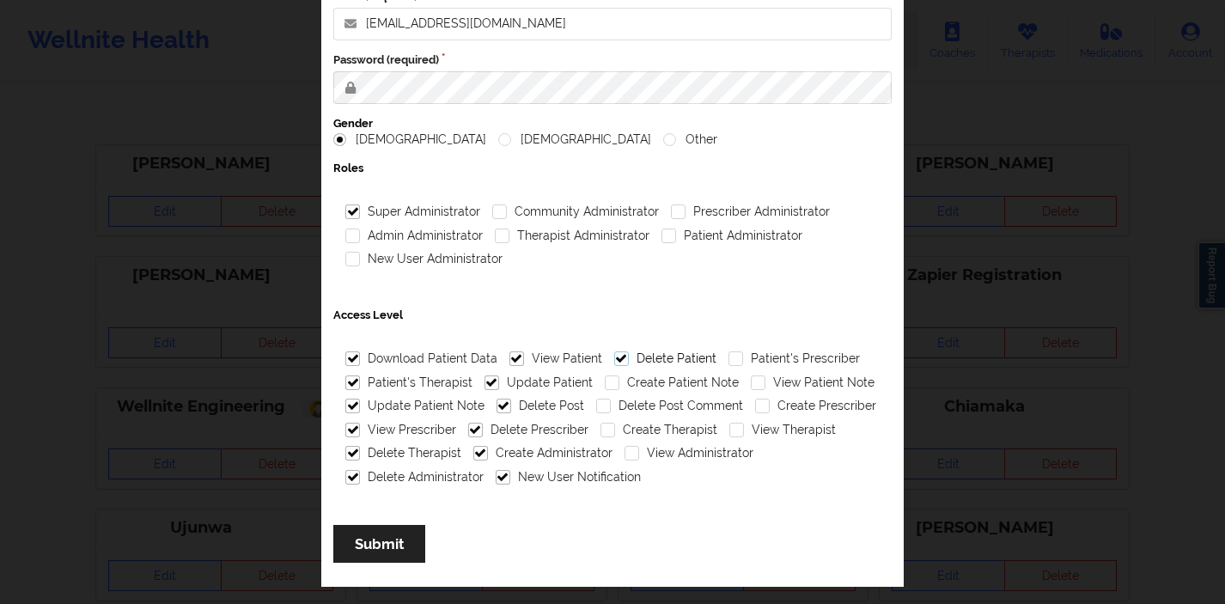
checkbox input "true"
click at [605, 381] on label "Create Patient Note" at bounding box center [672, 382] width 134 height 15
click at [605, 381] on input "Create Patient Note" at bounding box center [612, 382] width 15 height 15
checkbox input "true"
click at [596, 411] on label "Delete Post Comment" at bounding box center [669, 406] width 147 height 15
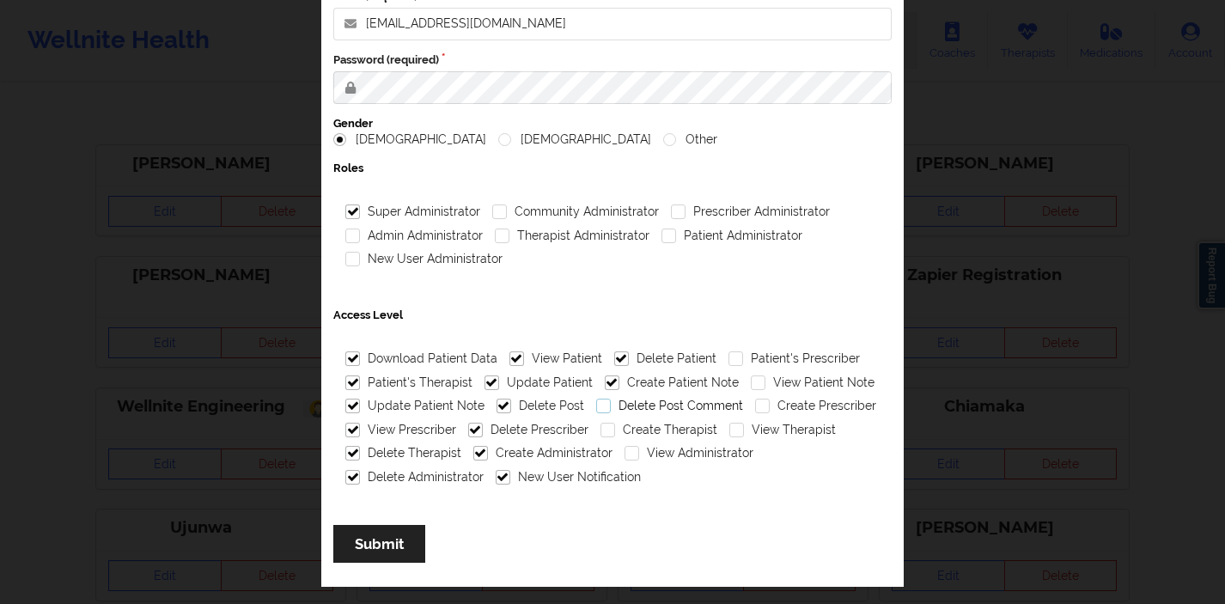
click at [596, 411] on input "Delete Post Comment" at bounding box center [603, 406] width 15 height 15
checkbox input "true"
click at [605, 430] on label "Create Therapist" at bounding box center [659, 430] width 117 height 15
click at [605, 430] on input "Create Therapist" at bounding box center [608, 430] width 15 height 15
checkbox input "true"
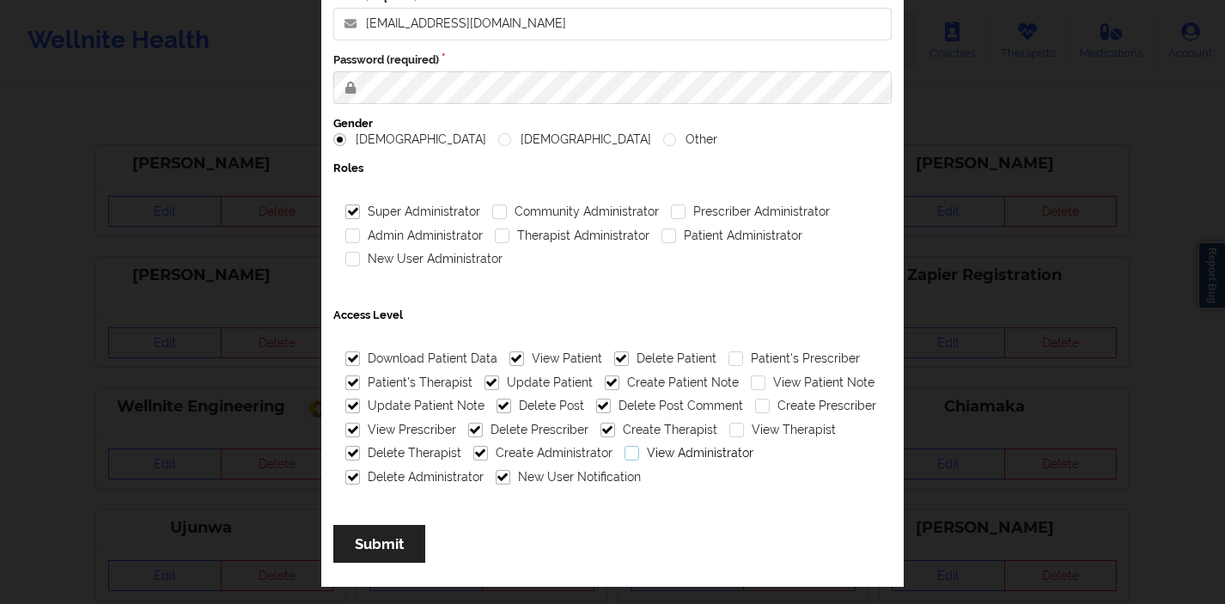
click at [625, 453] on label "View Administrator" at bounding box center [689, 453] width 129 height 15
click at [625, 453] on input "View Administrator" at bounding box center [632, 453] width 15 height 15
checkbox input "true"
click at [730, 431] on label "View Therapist" at bounding box center [783, 430] width 107 height 15
click at [730, 431] on input "View Therapist" at bounding box center [737, 430] width 15 height 15
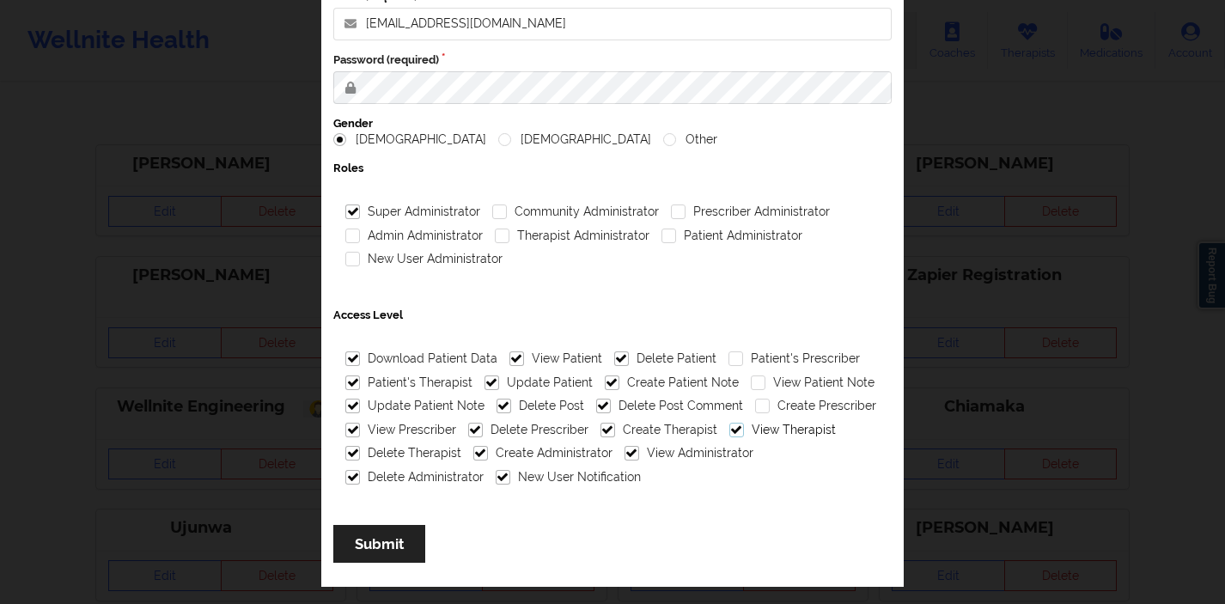
checkbox input "true"
click at [755, 400] on label "Create Prescriber" at bounding box center [815, 406] width 121 height 15
click at [755, 400] on input "Create Prescriber" at bounding box center [762, 406] width 15 height 15
checkbox input "true"
click at [751, 383] on label "View Patient Note" at bounding box center [813, 382] width 124 height 15
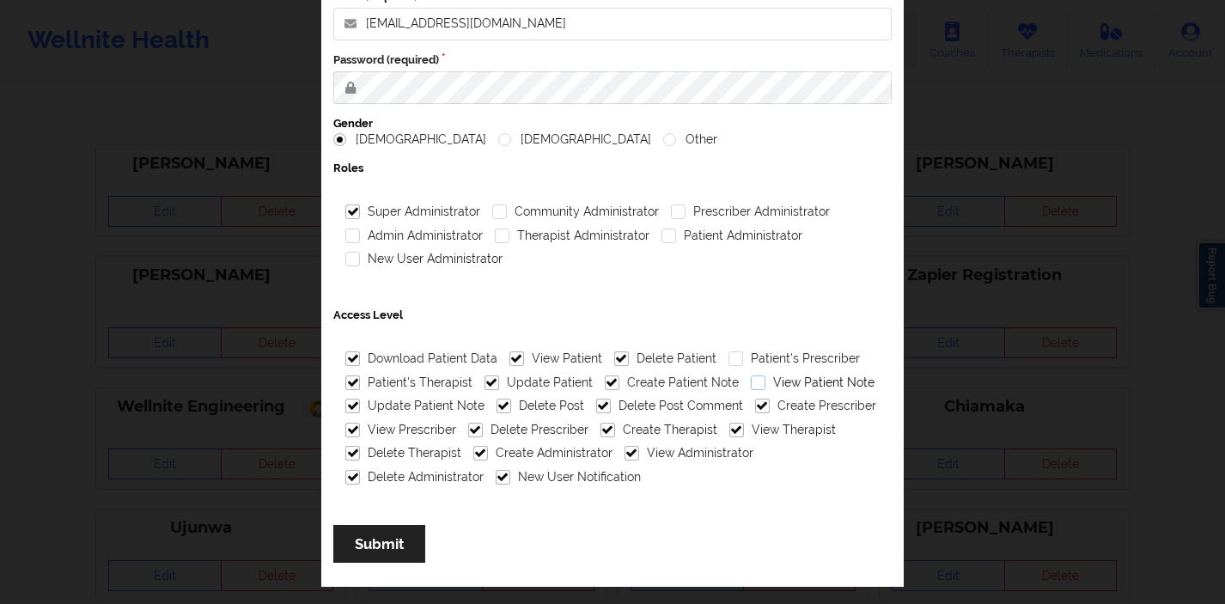
click at [751, 383] on input "View Patient Note" at bounding box center [758, 382] width 15 height 15
checkbox input "true"
click at [723, 369] on div "Patient's Prescriber" at bounding box center [794, 359] width 143 height 24
click at [732, 359] on label "Patient's Prescriber" at bounding box center [794, 358] width 131 height 15
click at [732, 359] on input "Patient's Prescriber" at bounding box center [736, 358] width 15 height 15
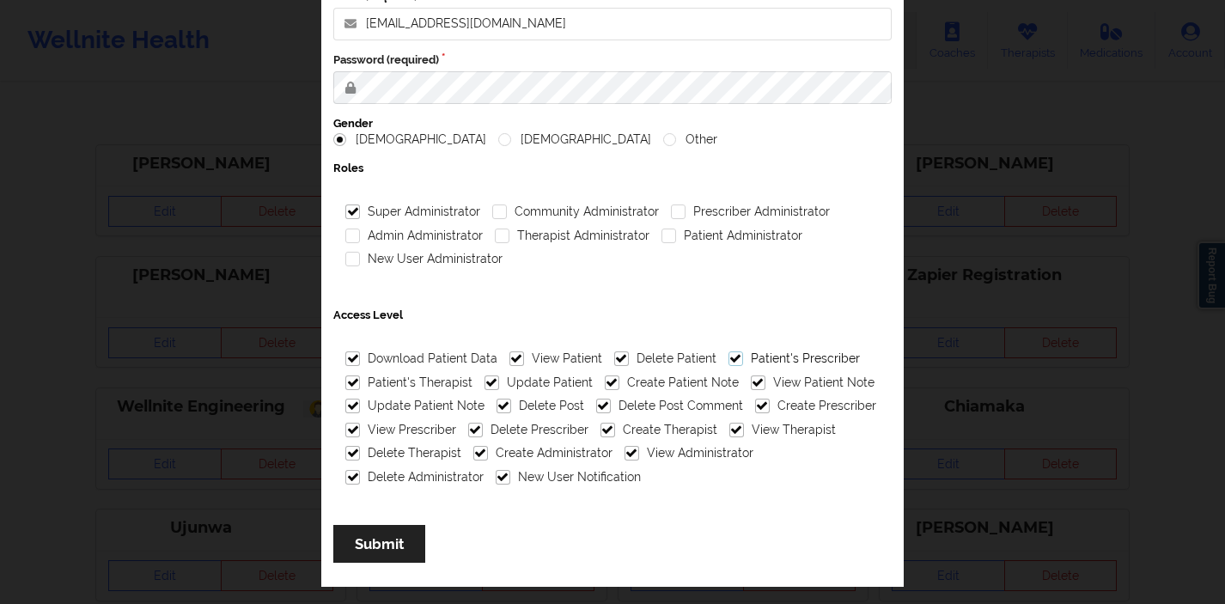
checkbox input "true"
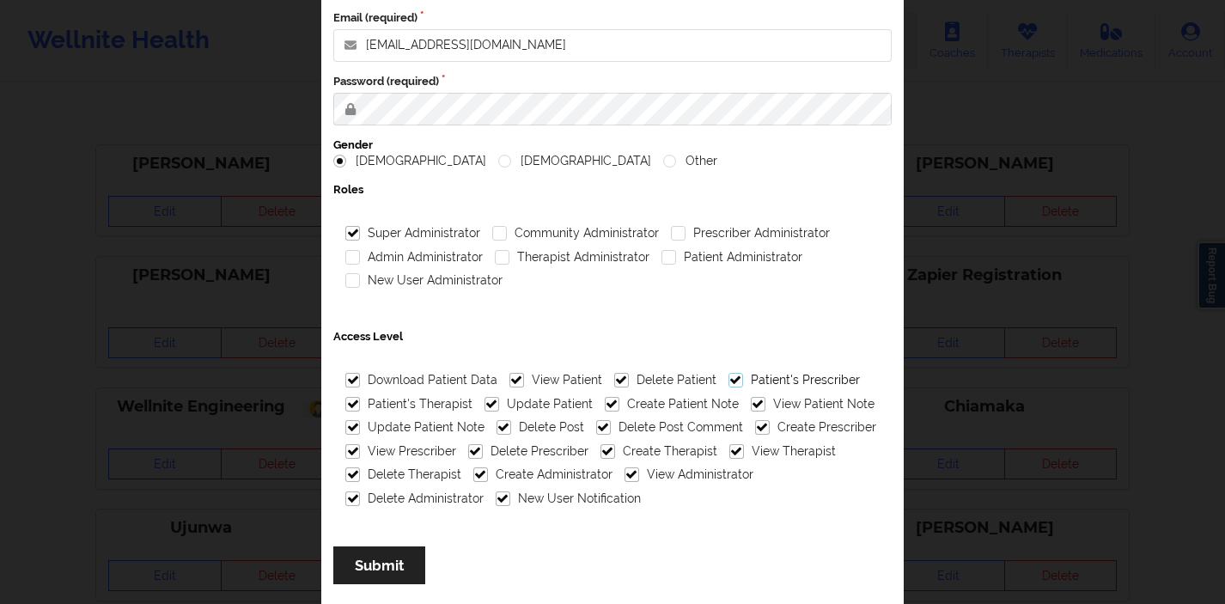
scroll to position [158, 0]
click at [395, 571] on button "Submit" at bounding box center [379, 565] width 92 height 37
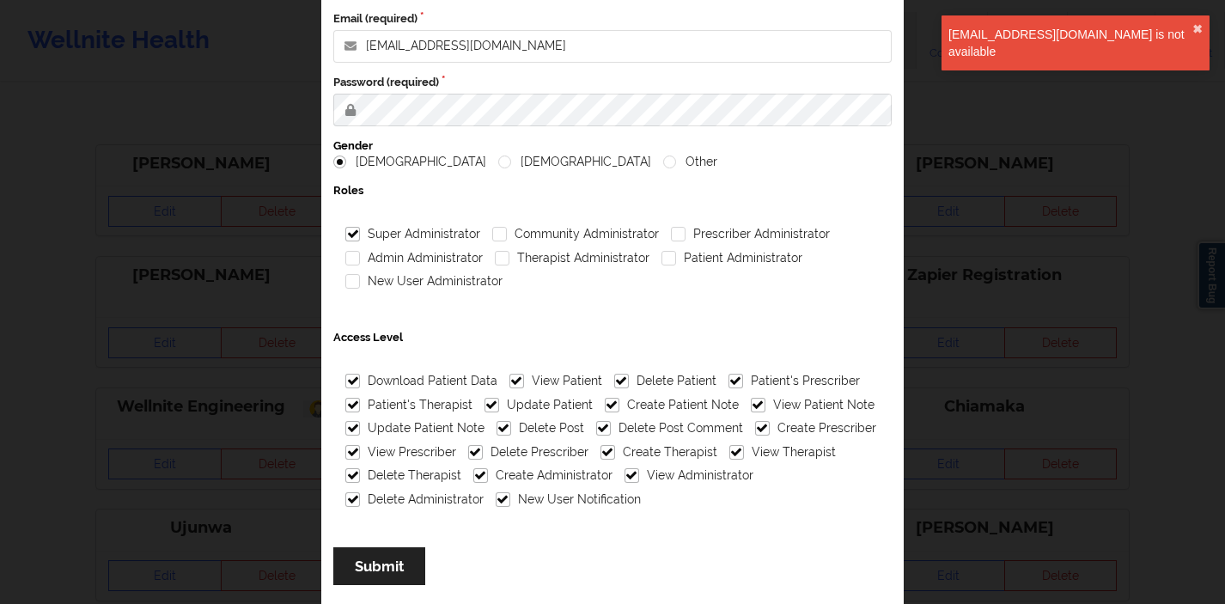
click at [1203, 26] on div "lenhan@wellnite.com is not available ✖︎" at bounding box center [1076, 42] width 268 height 55
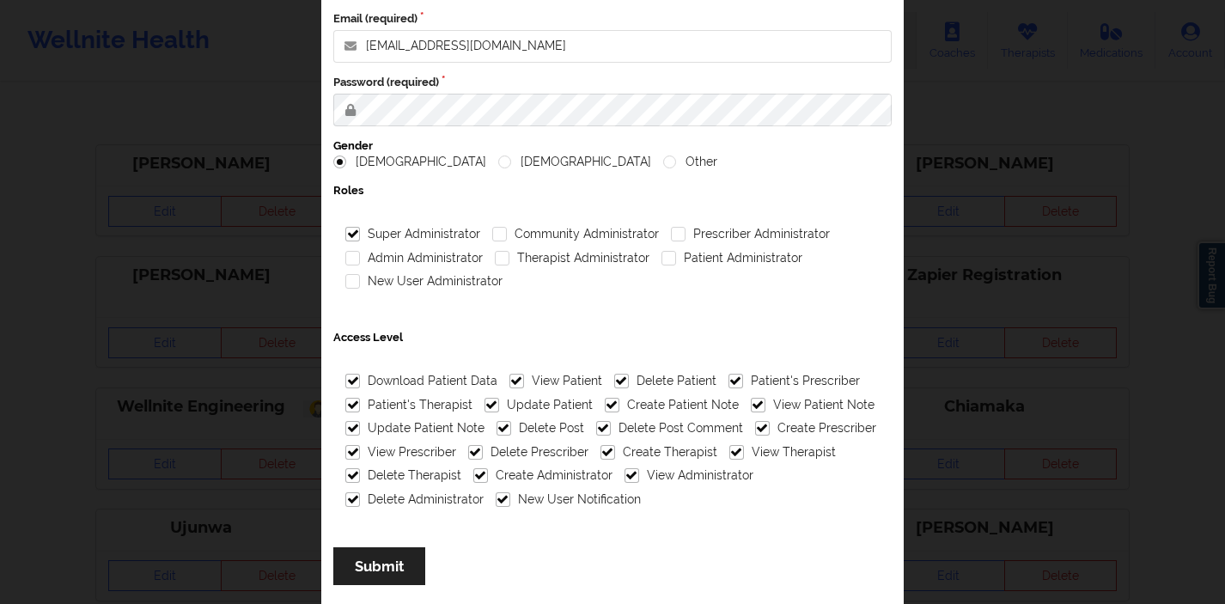
scroll to position [0, 0]
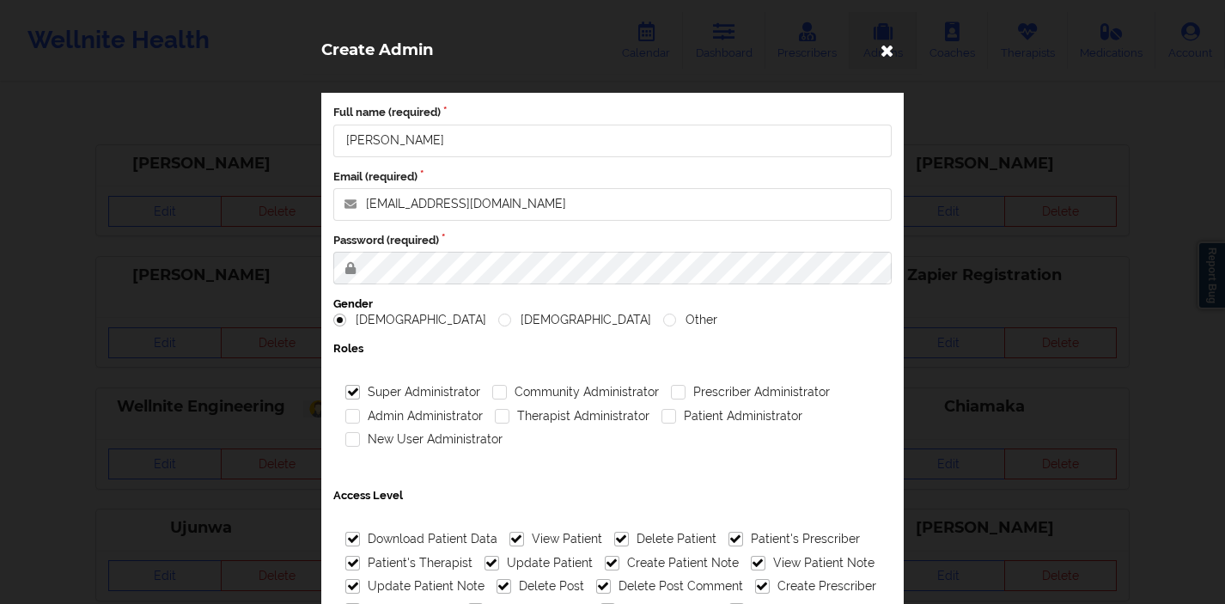
click at [888, 44] on icon at bounding box center [887, 49] width 27 height 27
